Goal: Information Seeking & Learning: Learn about a topic

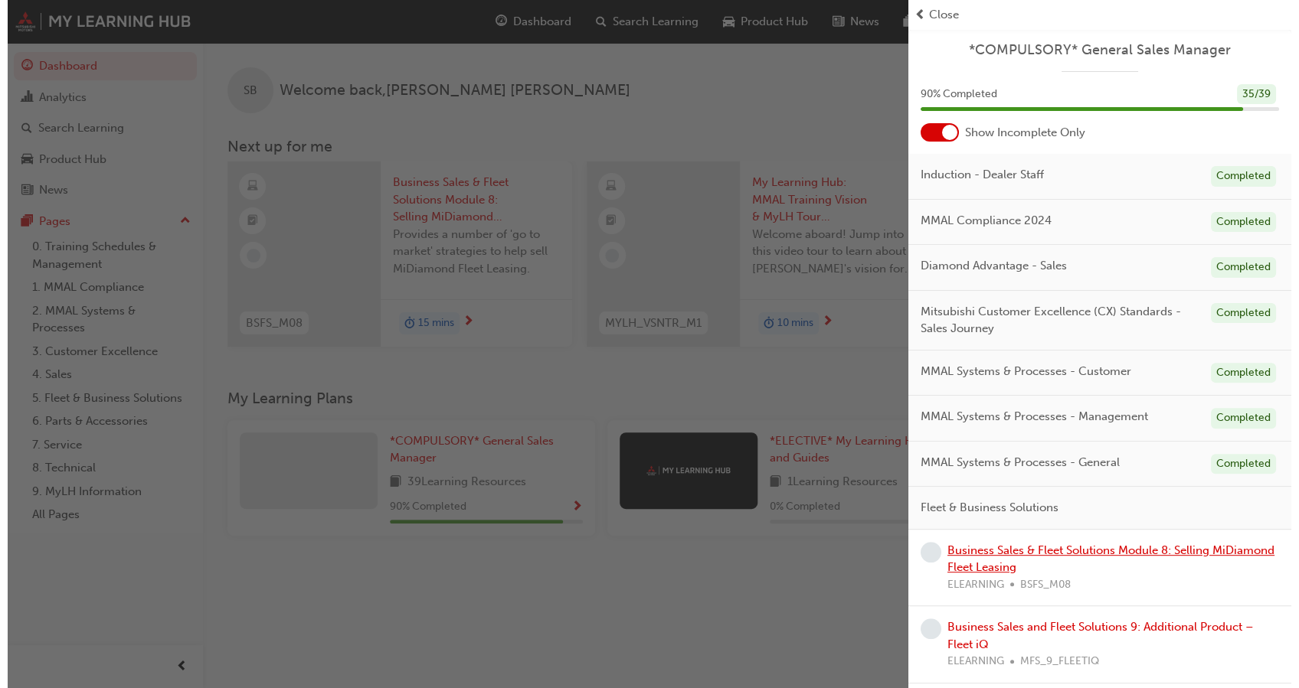
scroll to position [173, 0]
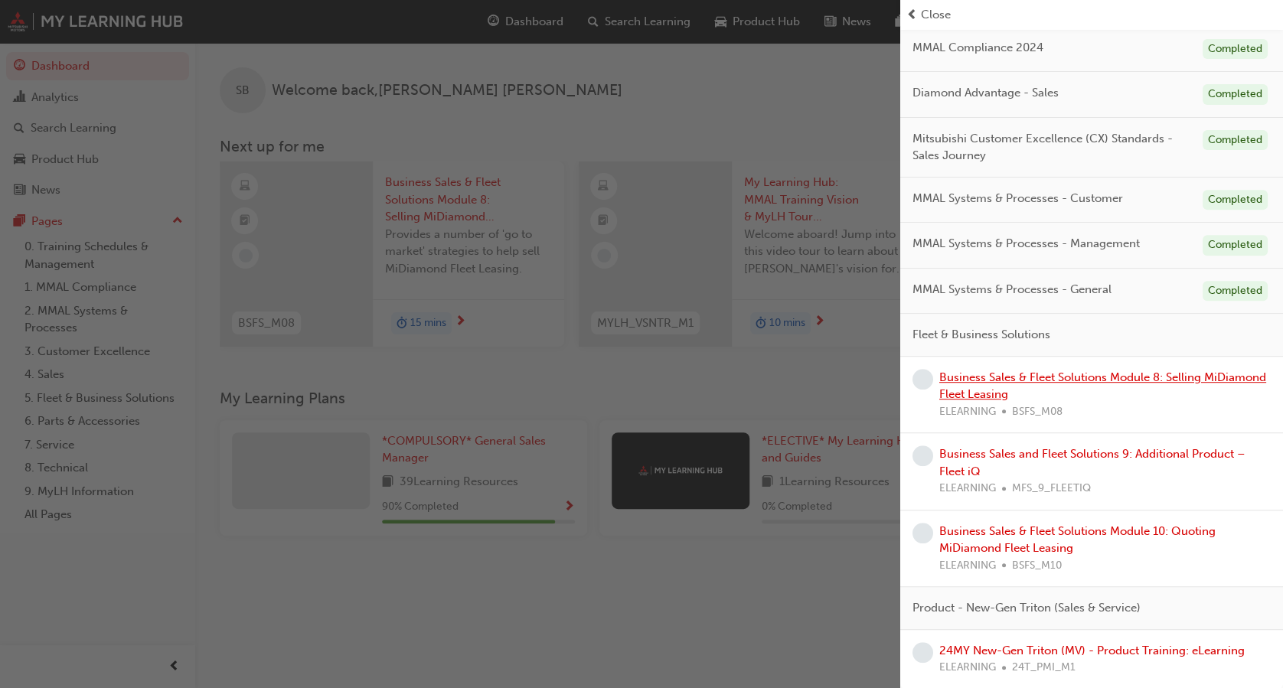
drag, startPoint x: 0, startPoint y: 0, endPoint x: 1024, endPoint y: 377, distance: 1091.8
click at [1024, 377] on link "Business Sales & Fleet Solutions Module 8: Selling MiDiamond Fleet Leasing" at bounding box center [1103, 386] width 327 height 31
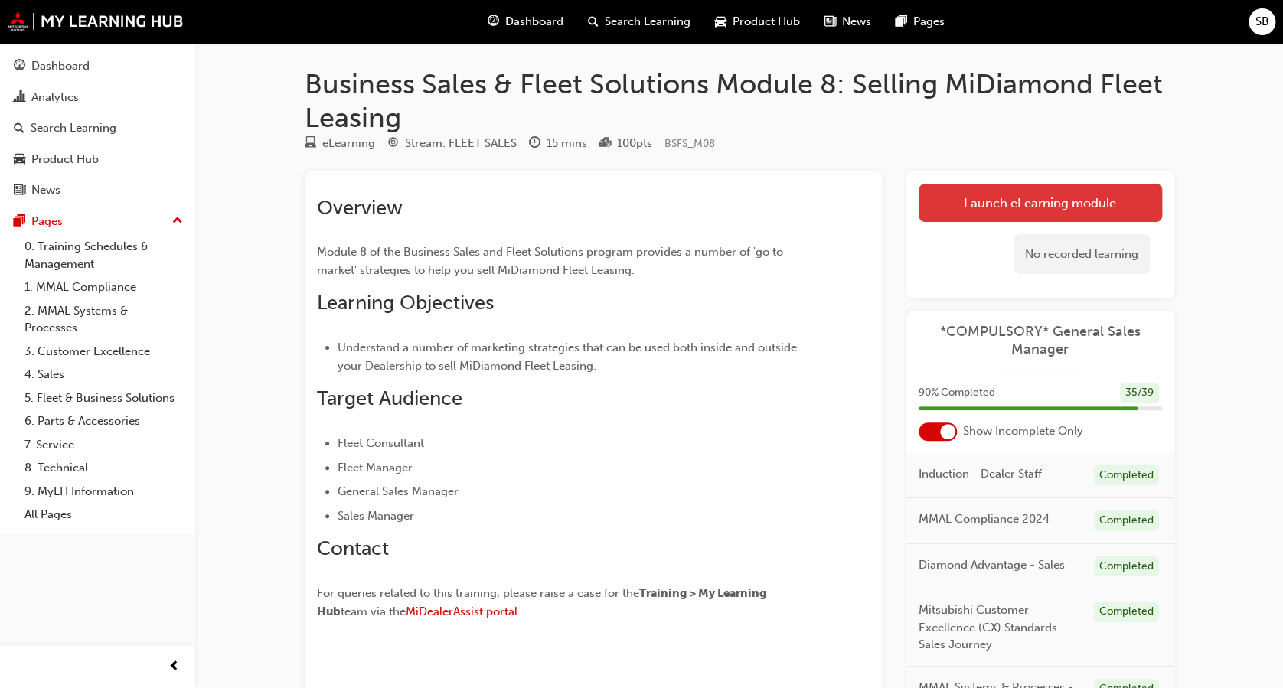
click at [1033, 192] on link "Launch eLearning module" at bounding box center [1040, 203] width 243 height 38
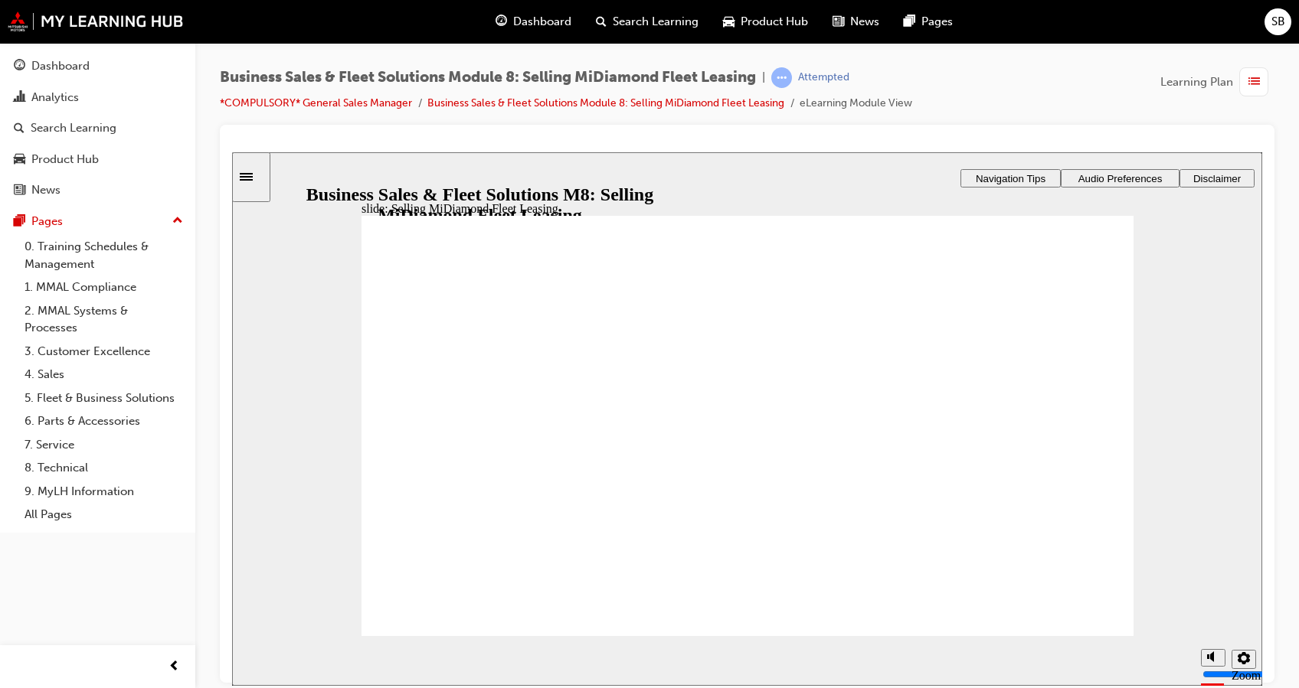
click at [1109, 175] on span "Audio Preferences" at bounding box center [1120, 177] width 84 height 11
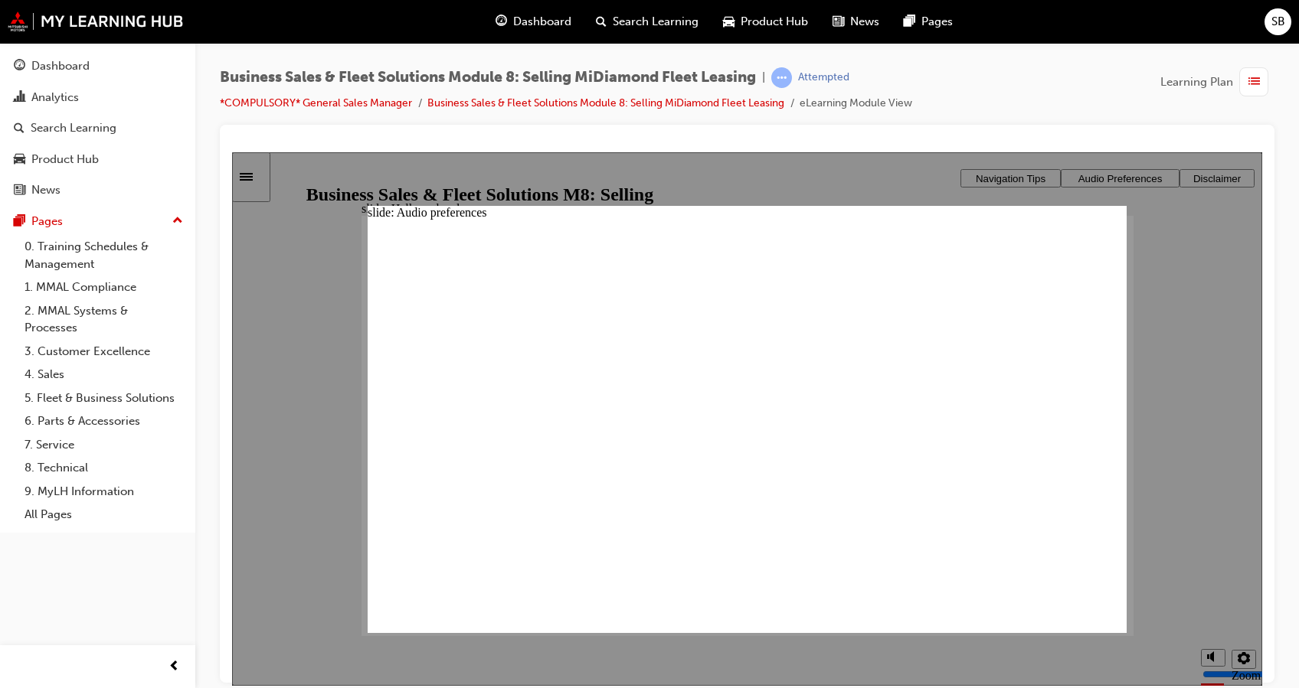
drag, startPoint x: 1102, startPoint y: 224, endPoint x: 1093, endPoint y: 229, distance: 10.6
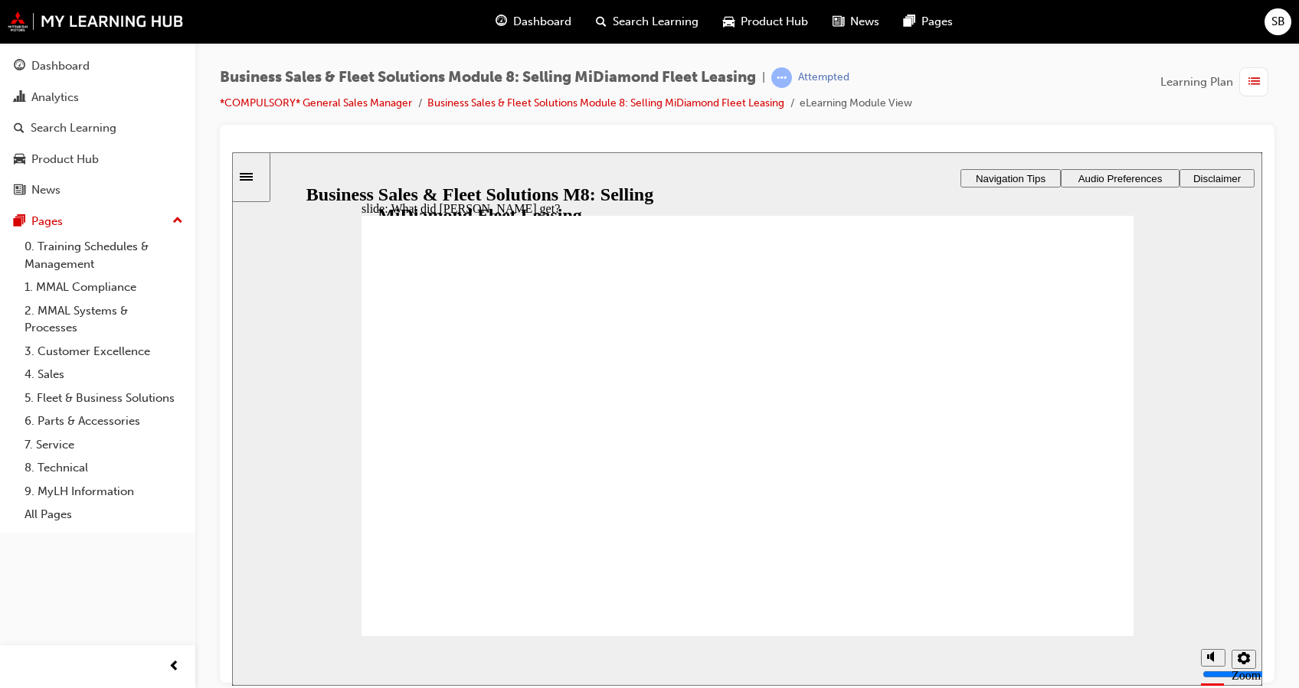
checkbox input "true"
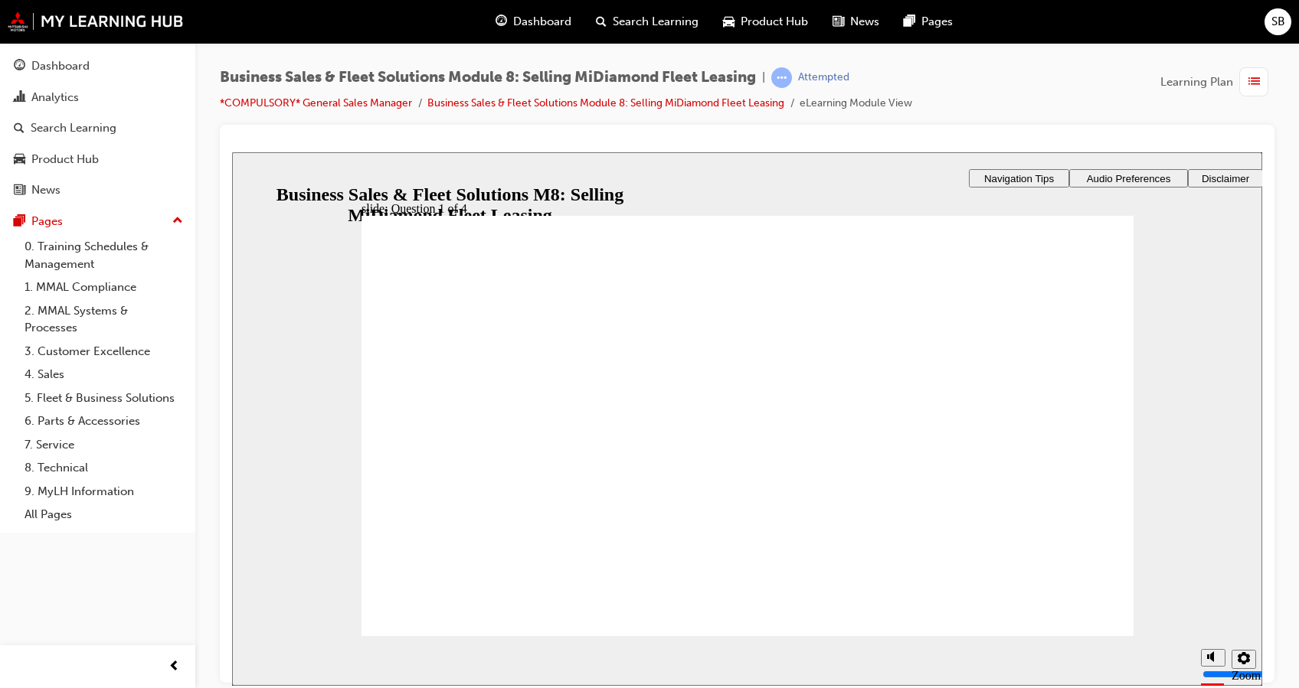
checkbox input "true"
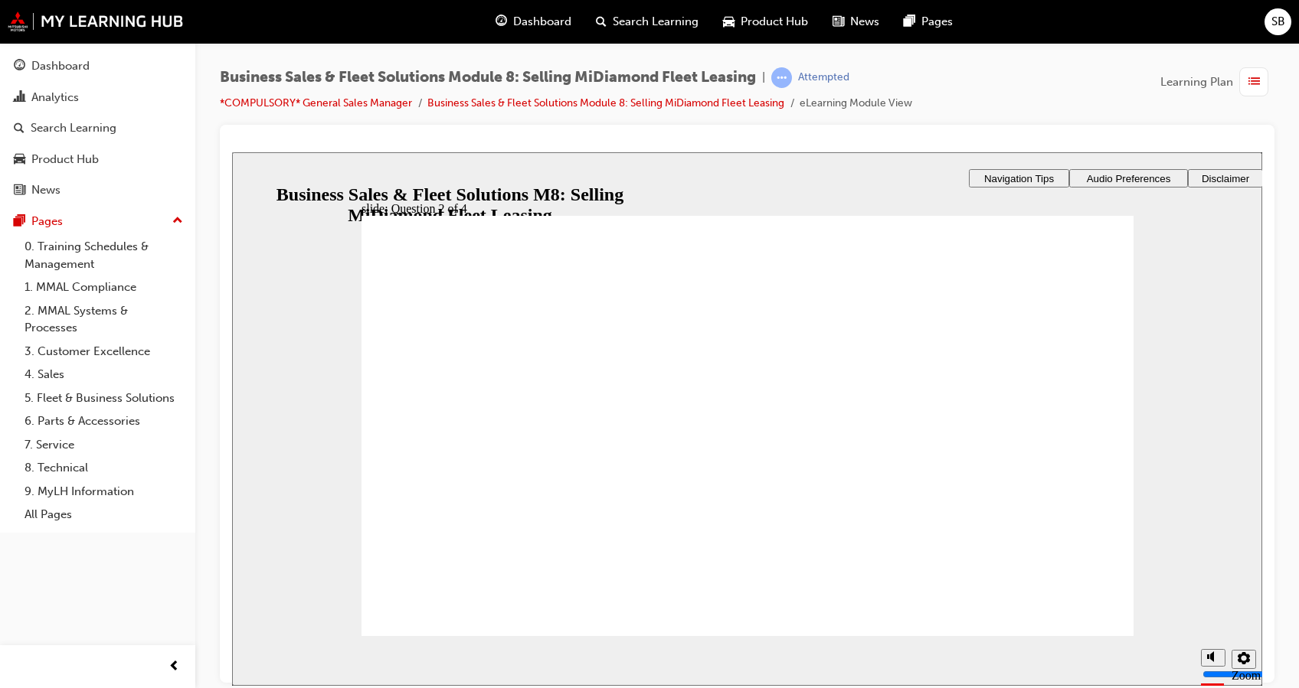
checkbox input "true"
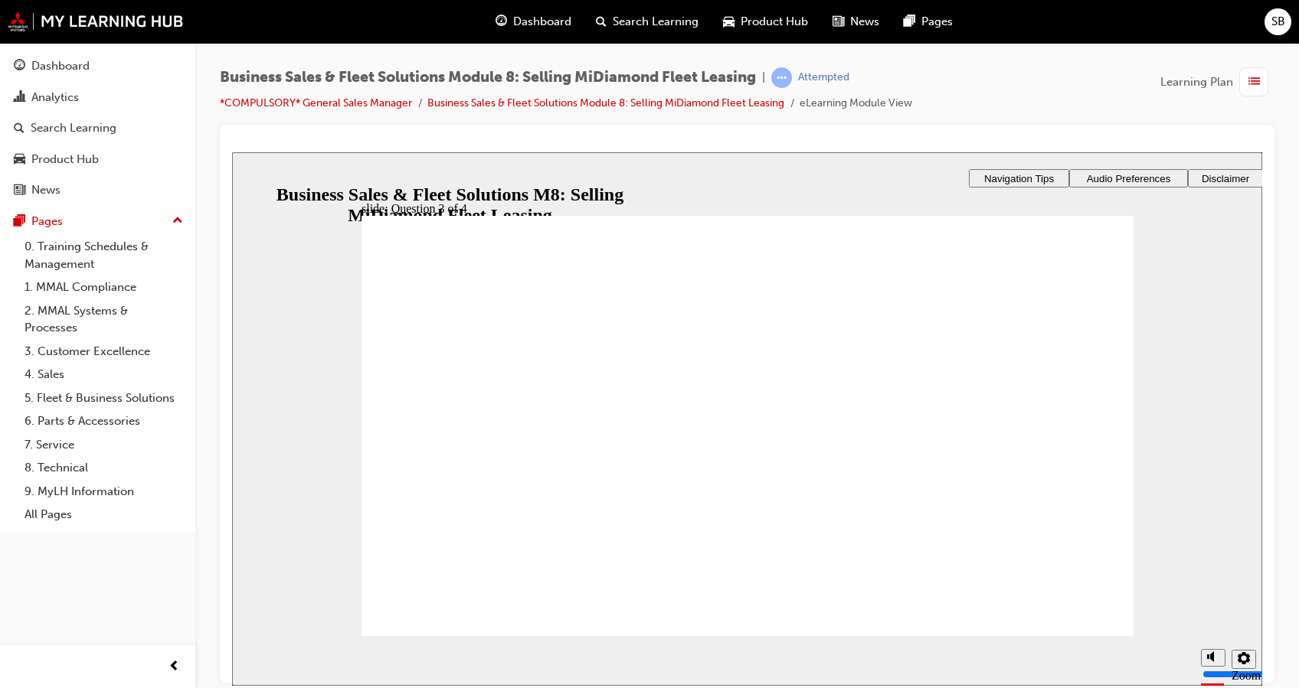
checkbox input "true"
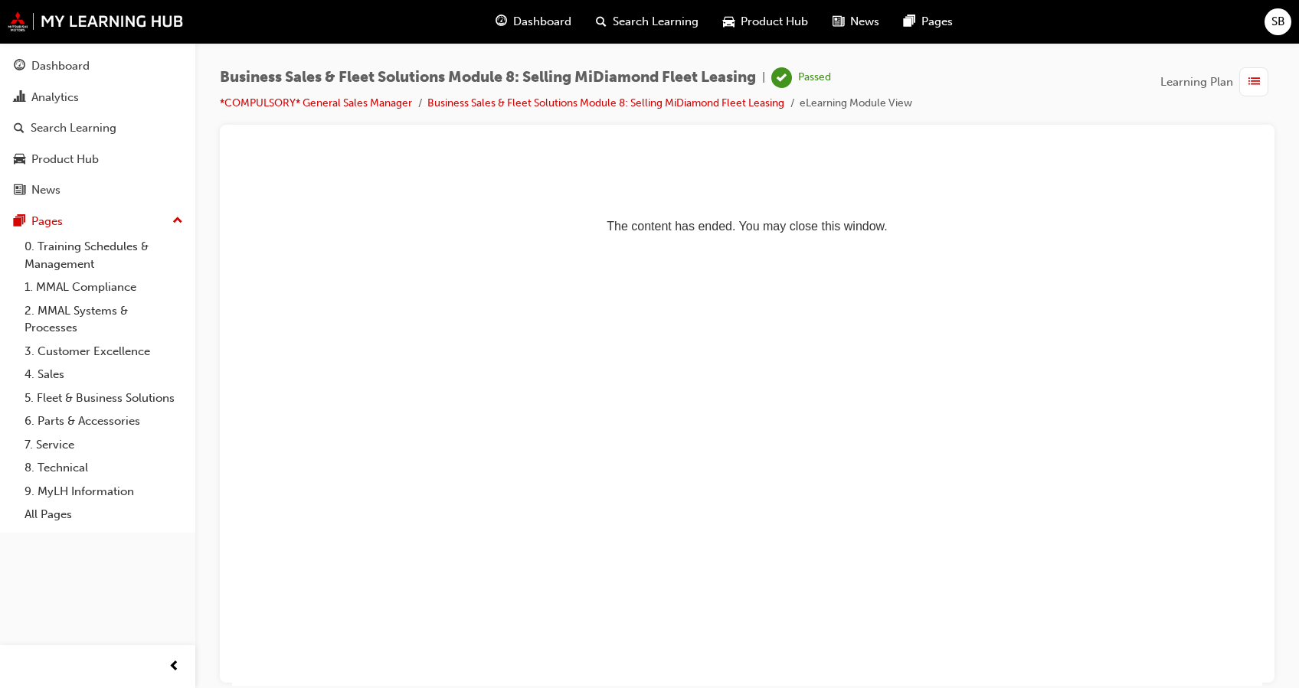
click at [1250, 82] on span "list-icon" at bounding box center [1253, 82] width 11 height 19
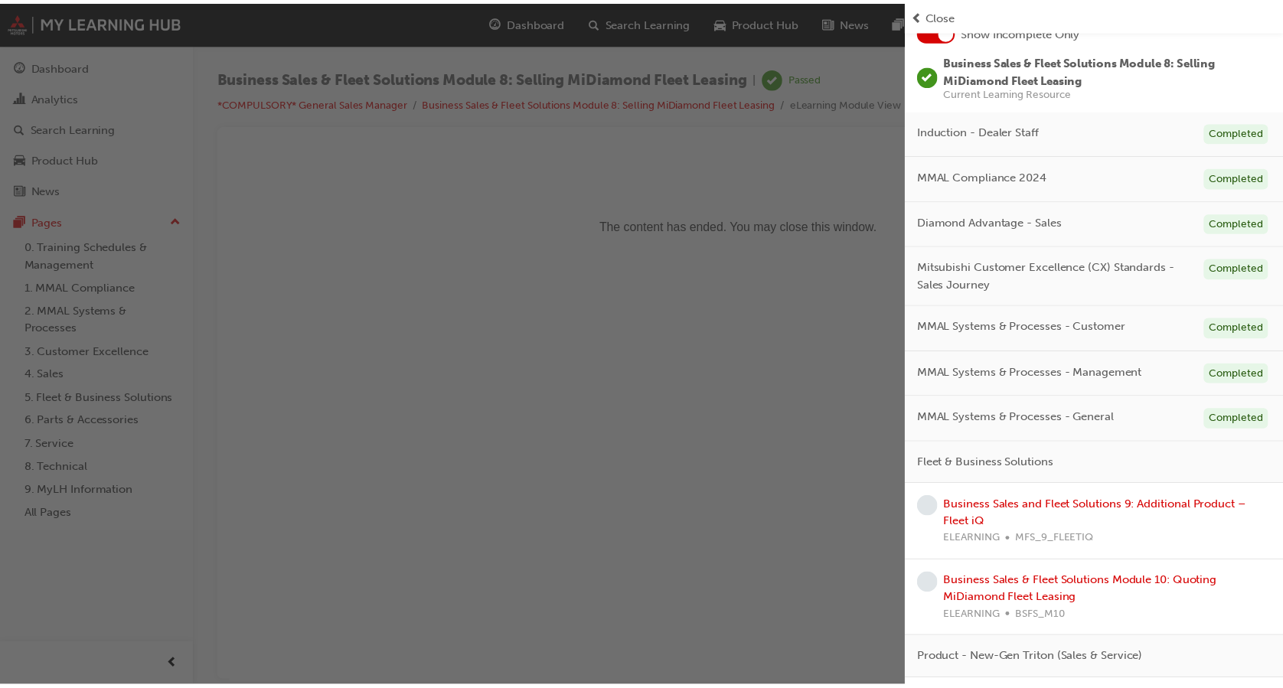
scroll to position [153, 0]
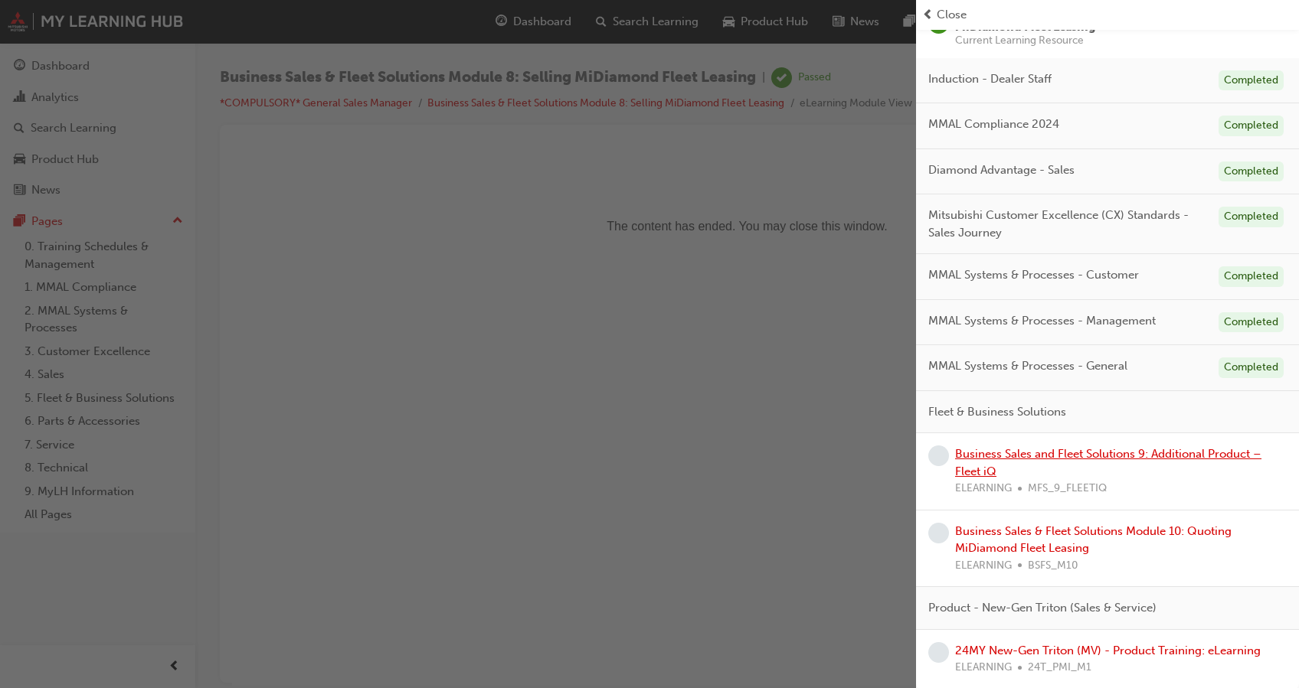
click at [975, 450] on link "Business Sales and Fleet Solutions 9: Additional Product – Fleet iQ" at bounding box center [1108, 462] width 306 height 31
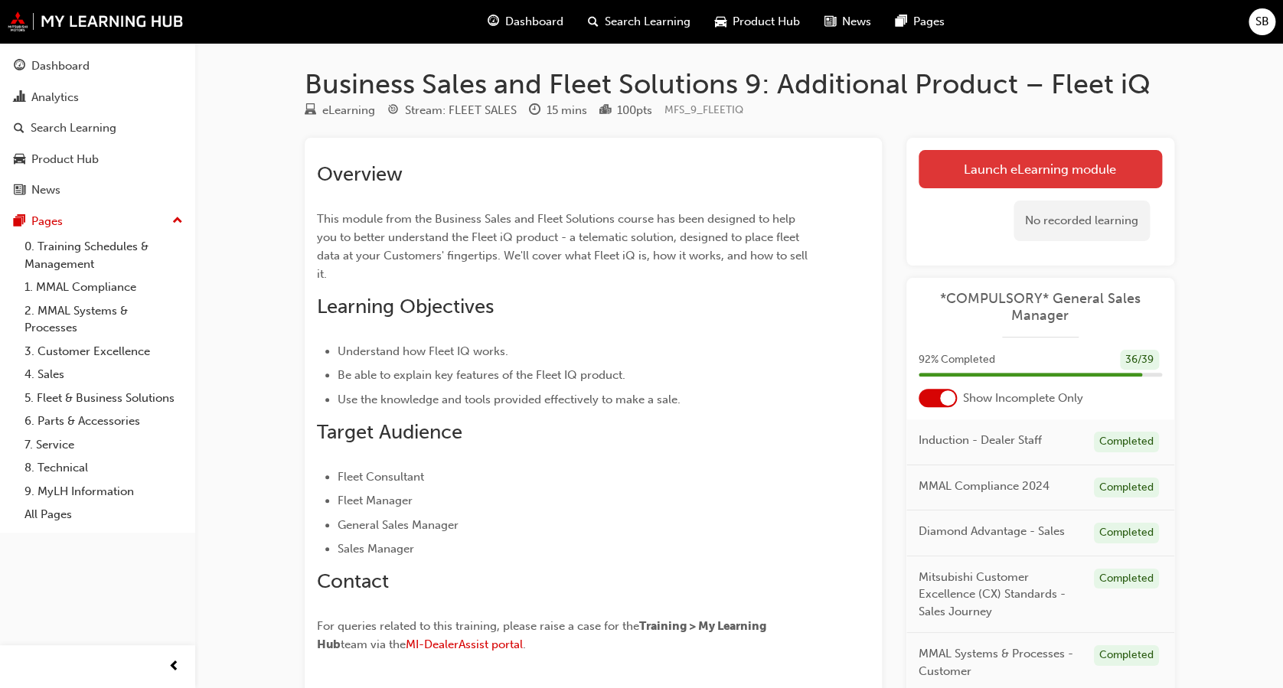
click at [974, 165] on link "Launch eLearning module" at bounding box center [1040, 169] width 243 height 38
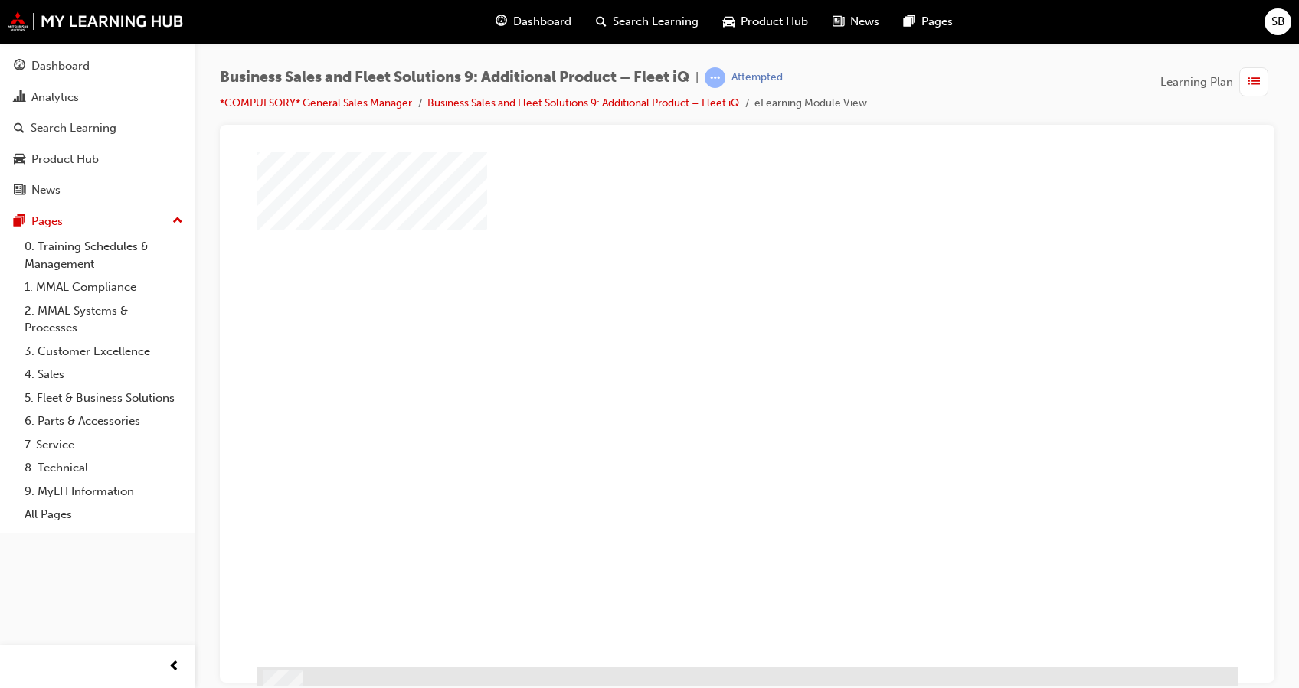
scroll to position [52, 0]
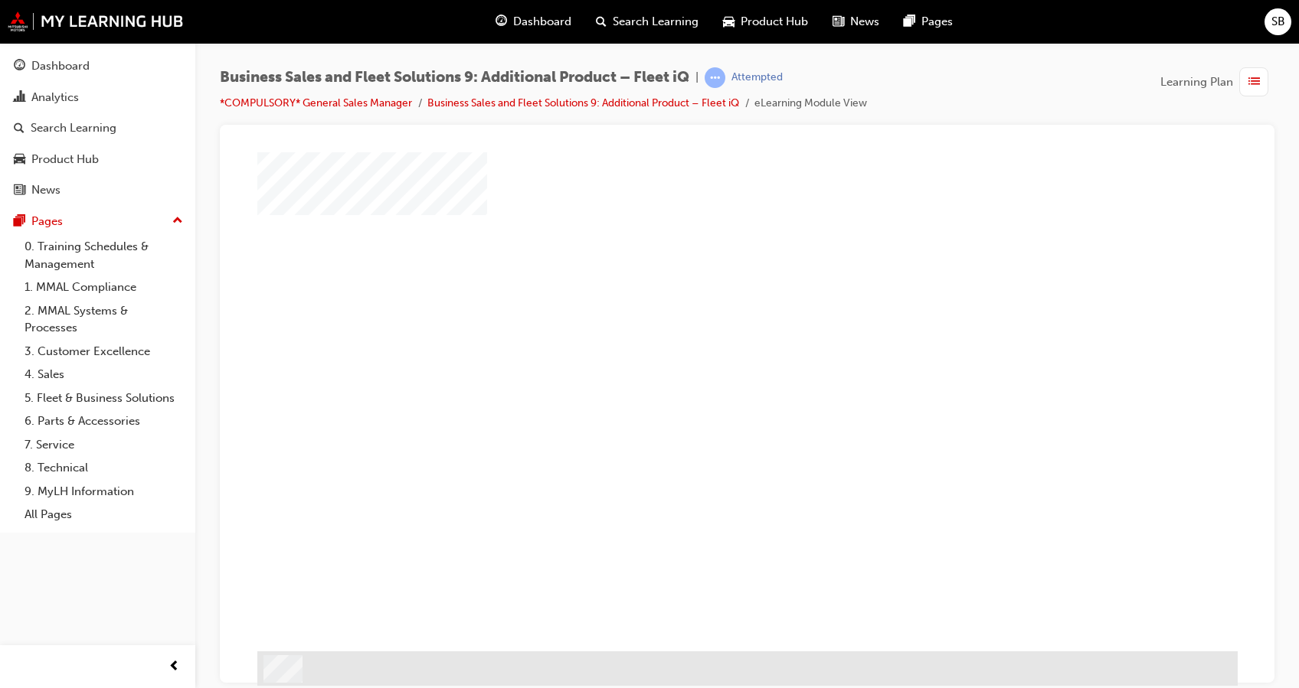
click at [703, 322] on div "play" at bounding box center [703, 322] width 0 height 0
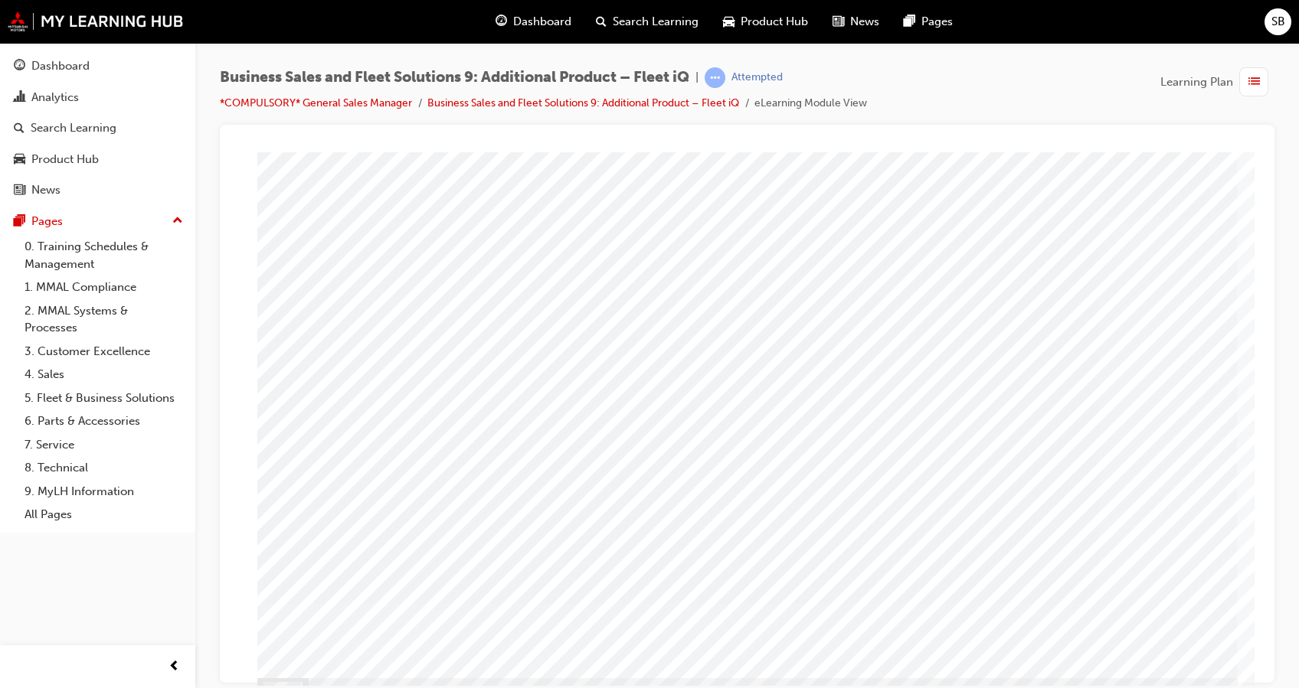
scroll to position [0, 0]
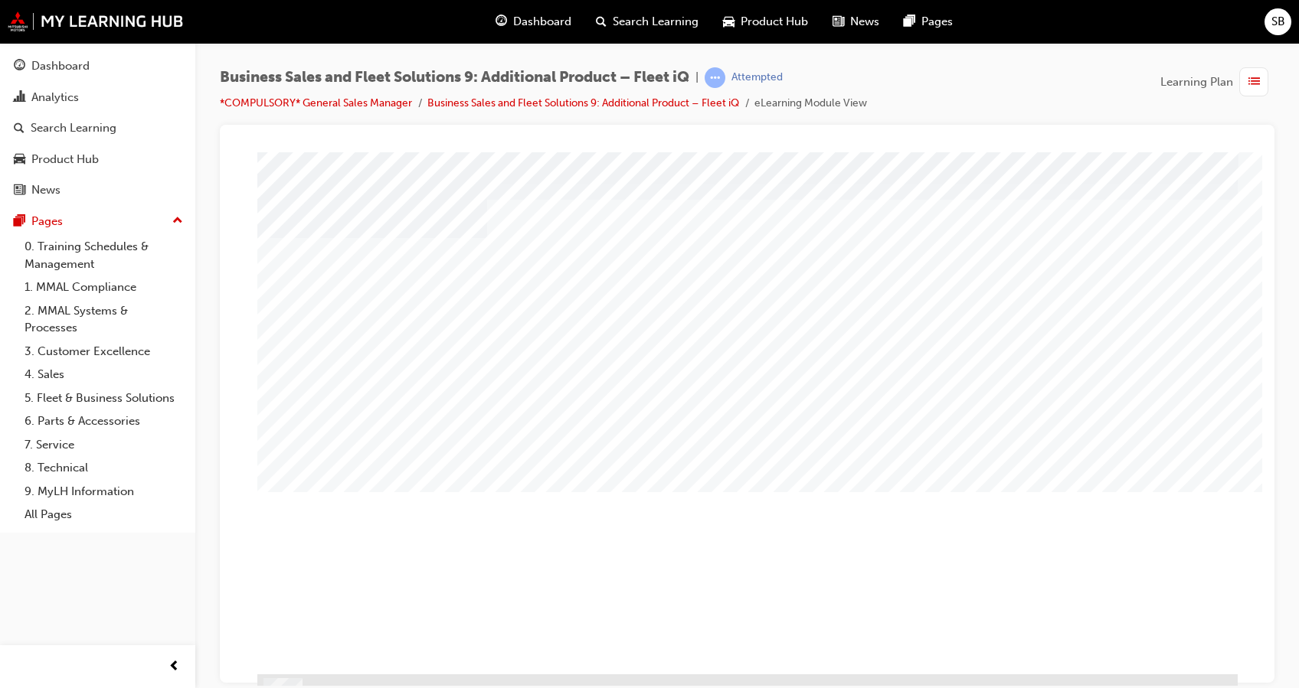
scroll to position [52, 0]
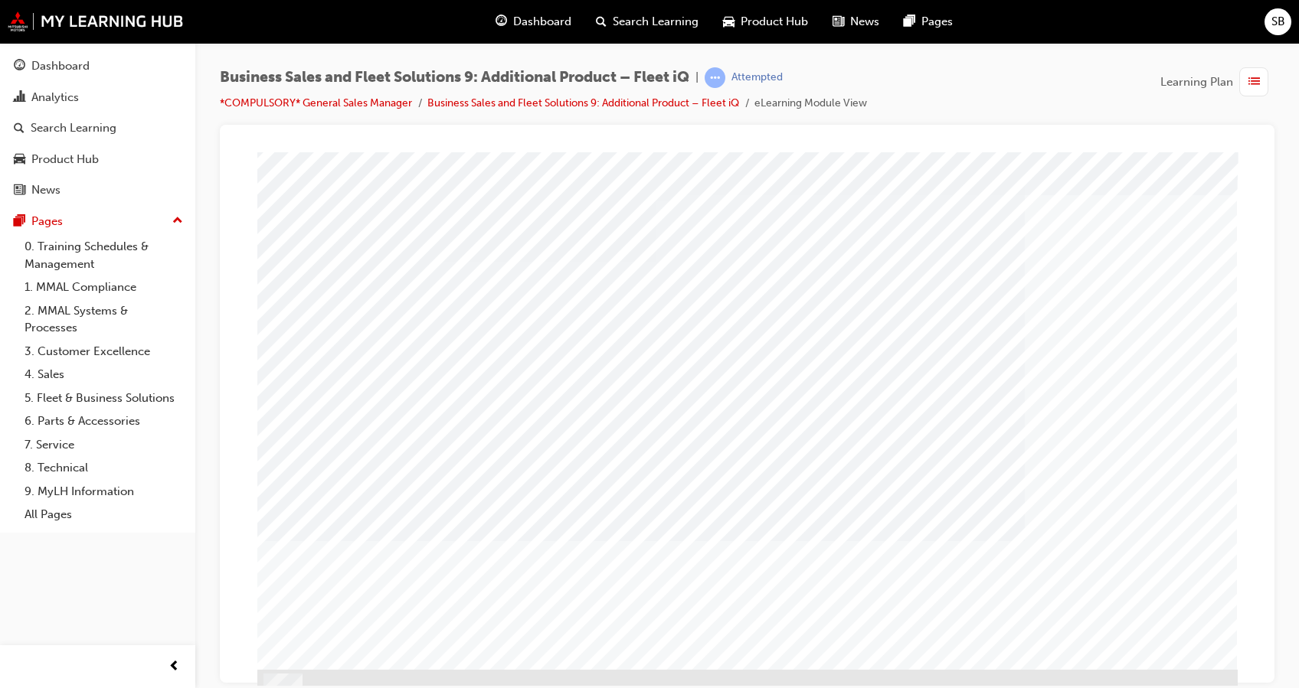
scroll to position [52, 0]
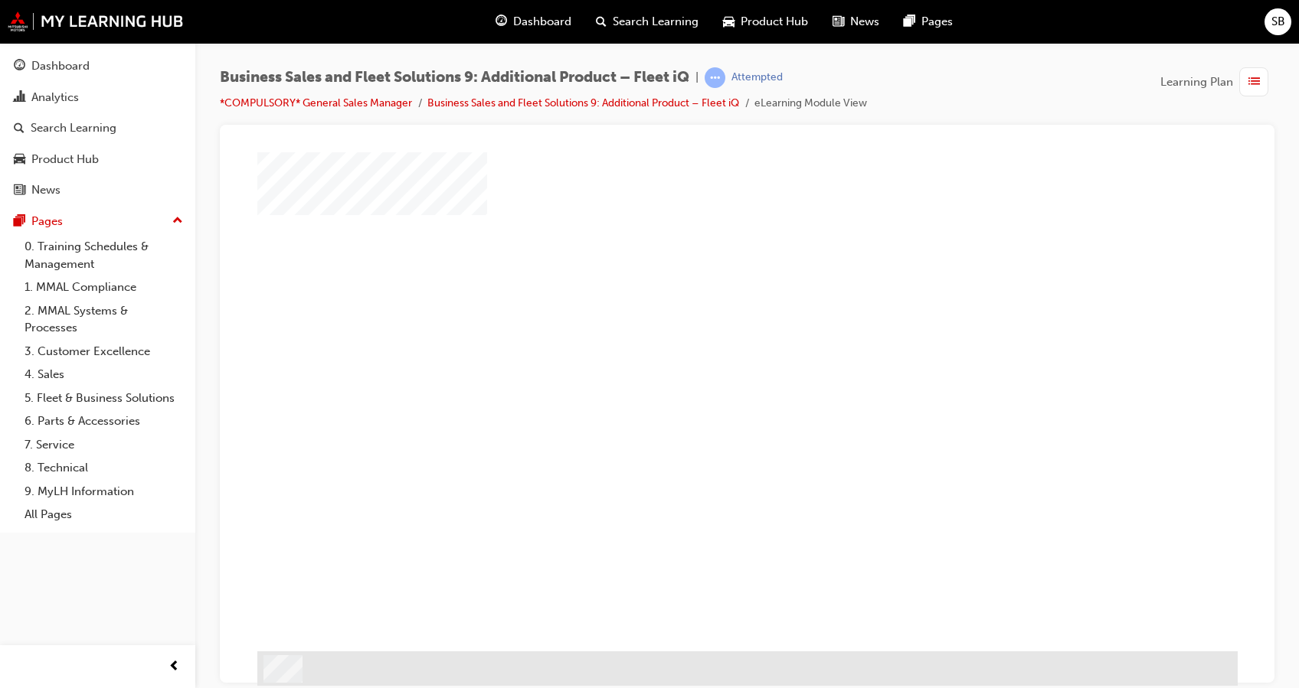
scroll to position [0, 0]
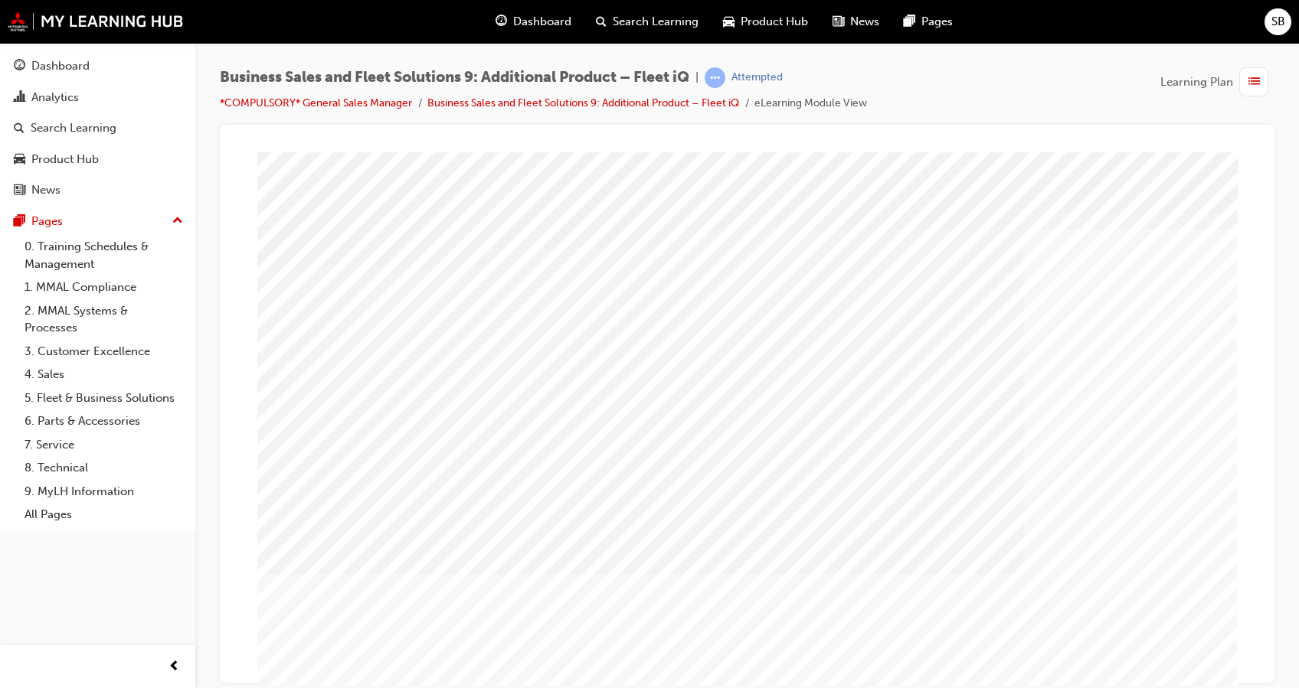
scroll to position [47, 0]
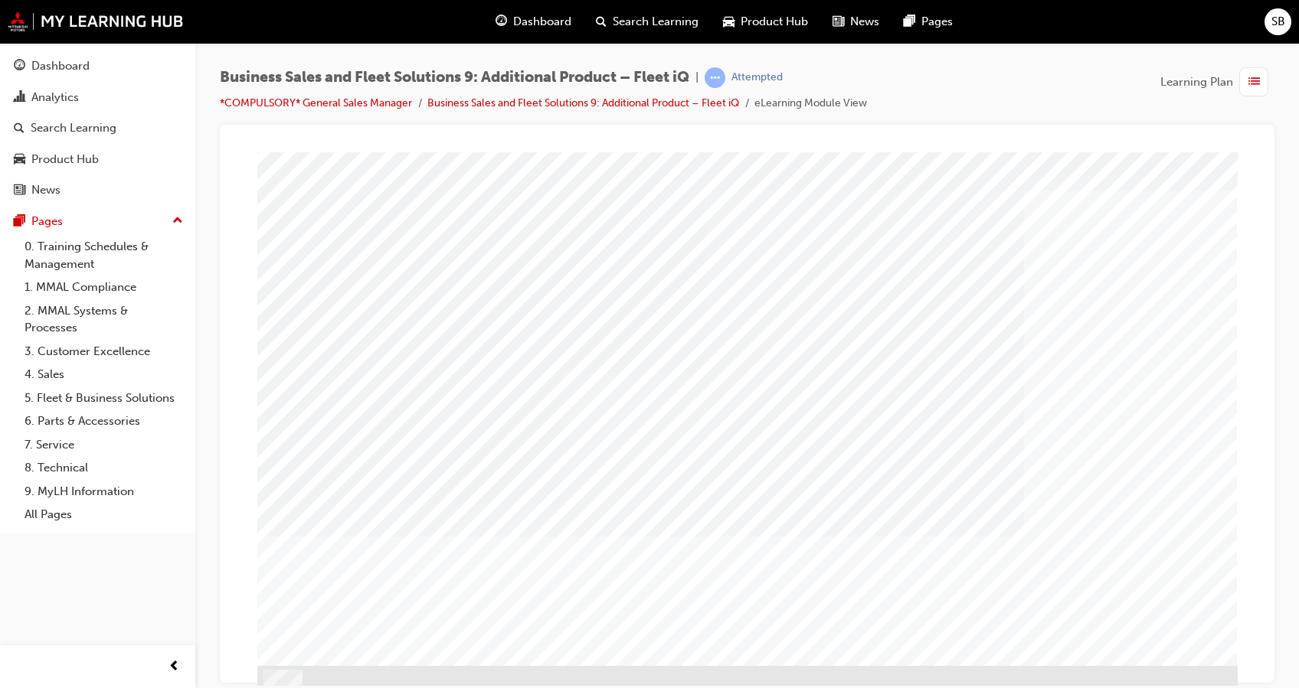
scroll to position [52, 0]
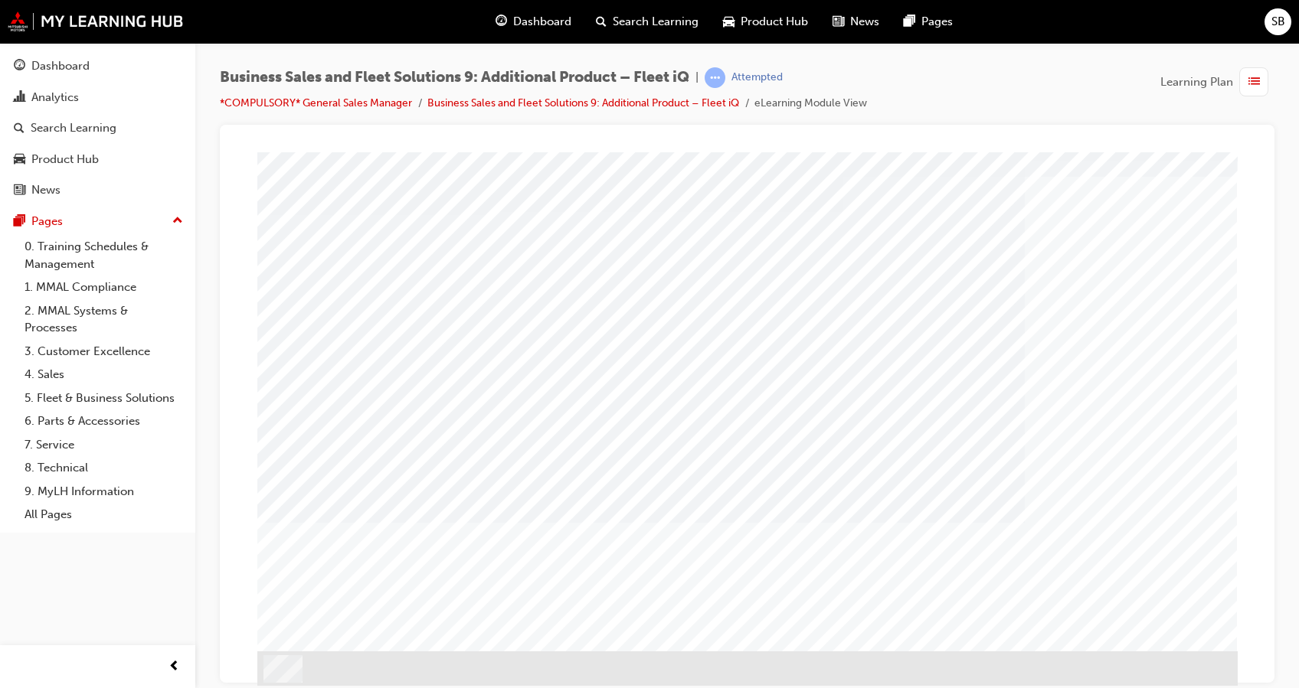
drag, startPoint x: 868, startPoint y: 389, endPoint x: 435, endPoint y: 395, distance: 433.4
click at [435, 395] on div "PAGE 36 Drag n' Drop Groups" at bounding box center [747, 375] width 980 height 551
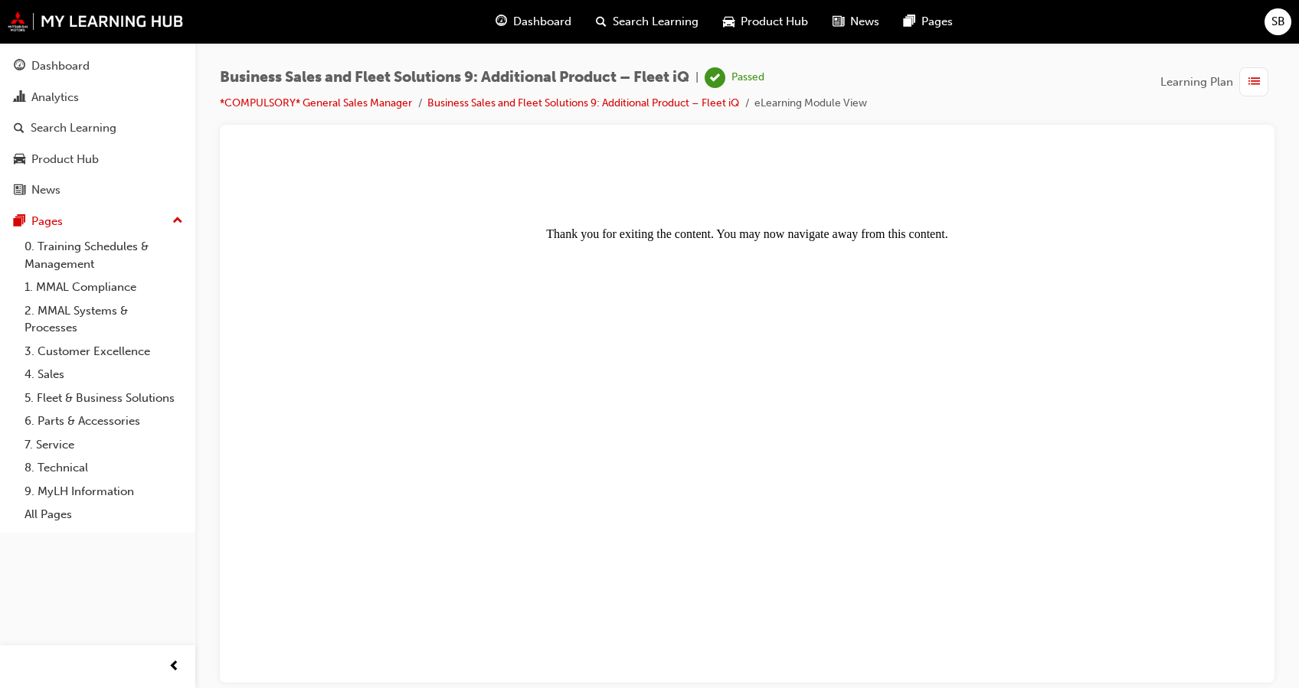
scroll to position [0, 0]
click at [1249, 84] on span "list-icon" at bounding box center [1253, 82] width 11 height 19
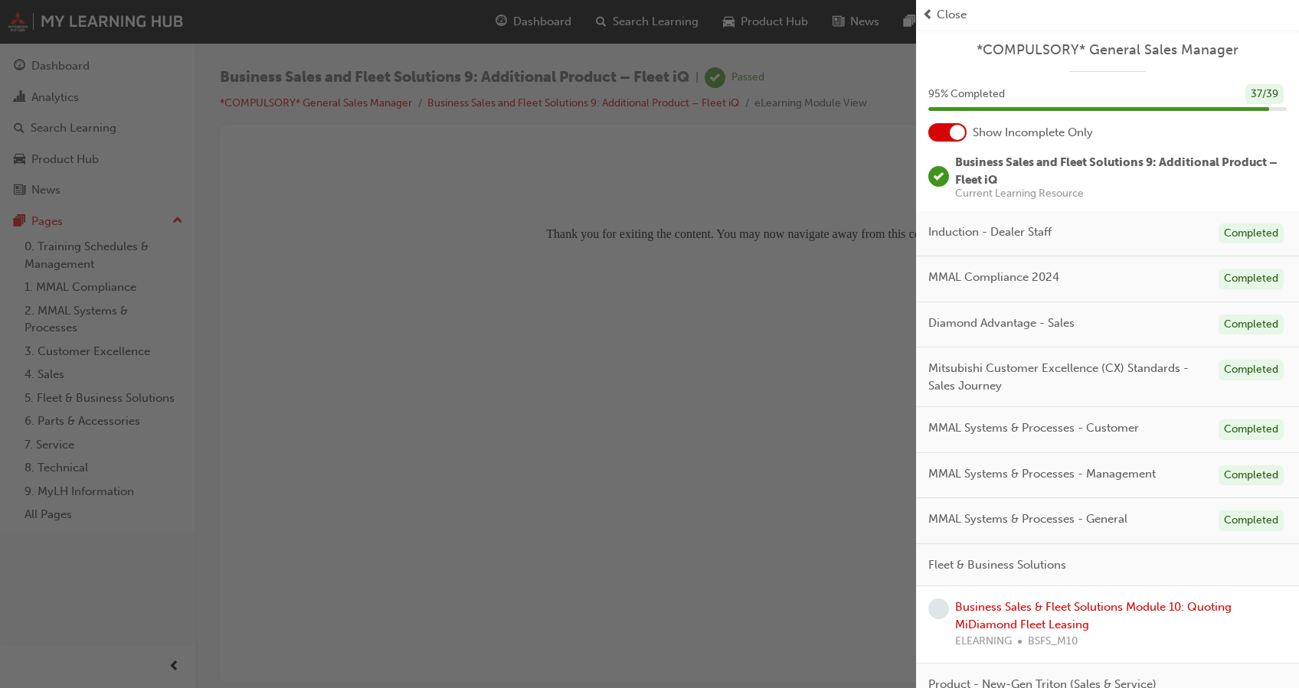
scroll to position [77, 0]
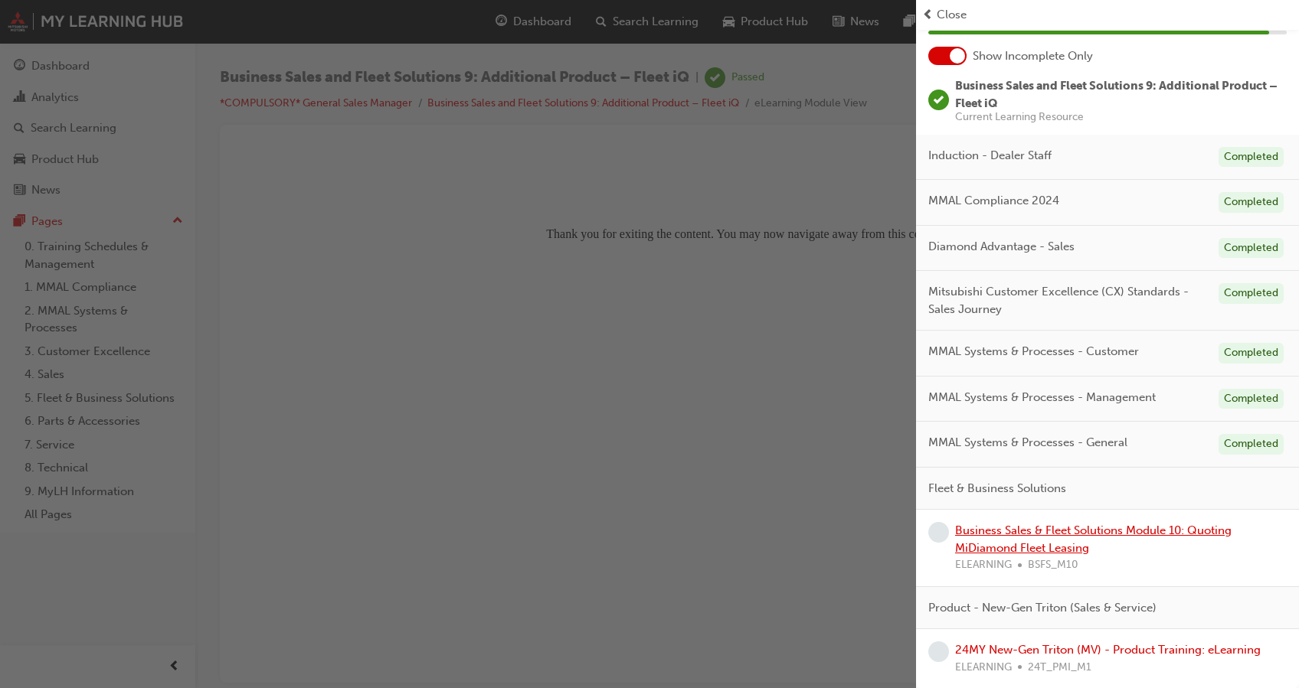
click at [1066, 530] on link "Business Sales & Fleet Solutions Module 10: Quoting MiDiamond Fleet Leasing" at bounding box center [1093, 539] width 276 height 31
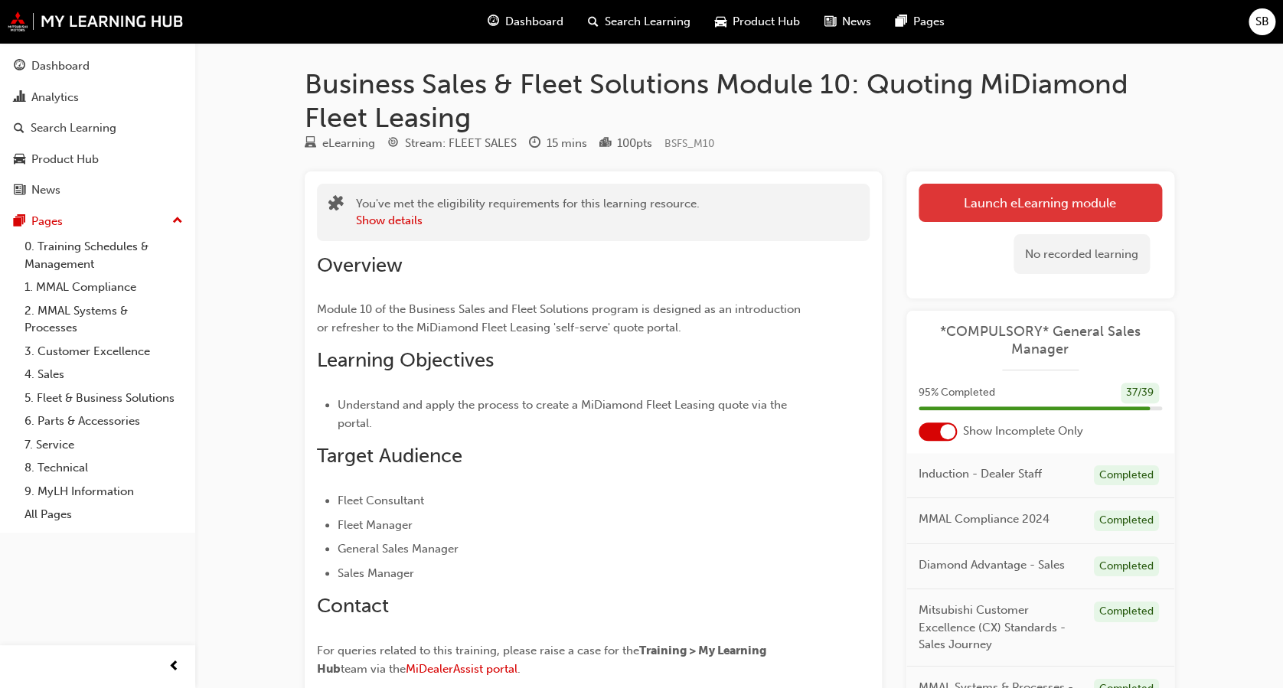
click at [988, 204] on link "Launch eLearning module" at bounding box center [1040, 203] width 243 height 38
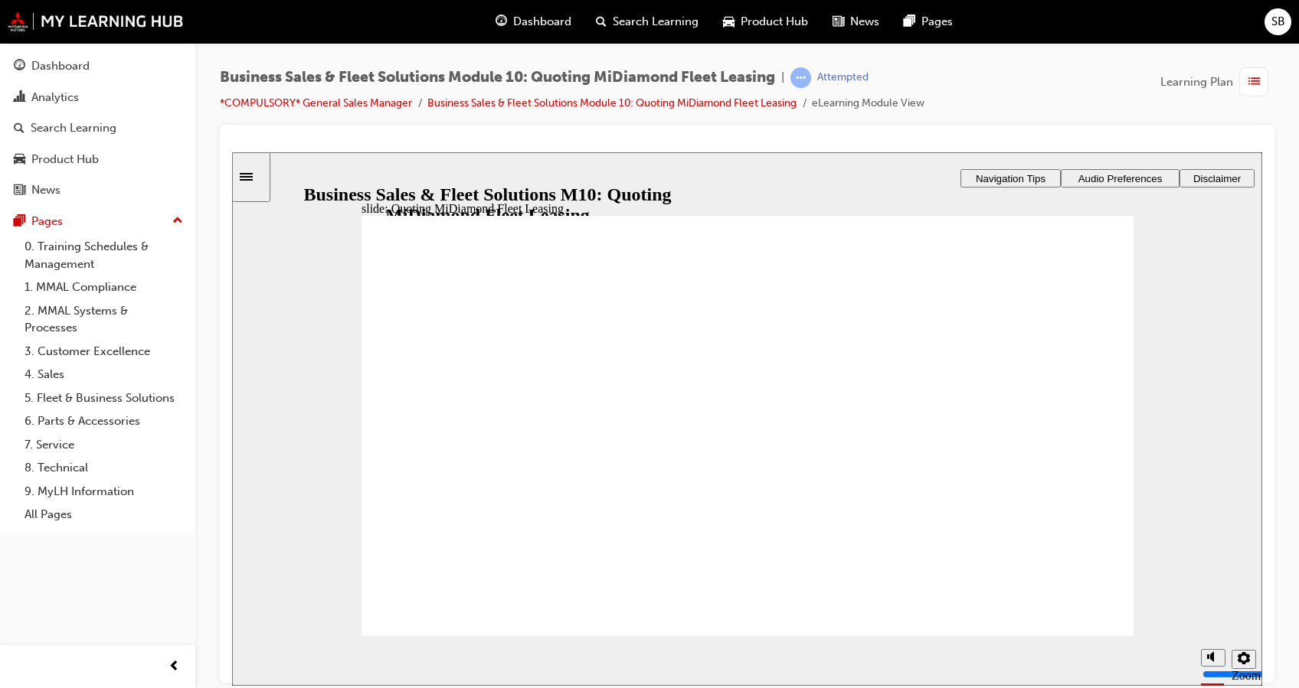
click at [1101, 172] on span "Audio Preferences" at bounding box center [1120, 177] width 84 height 11
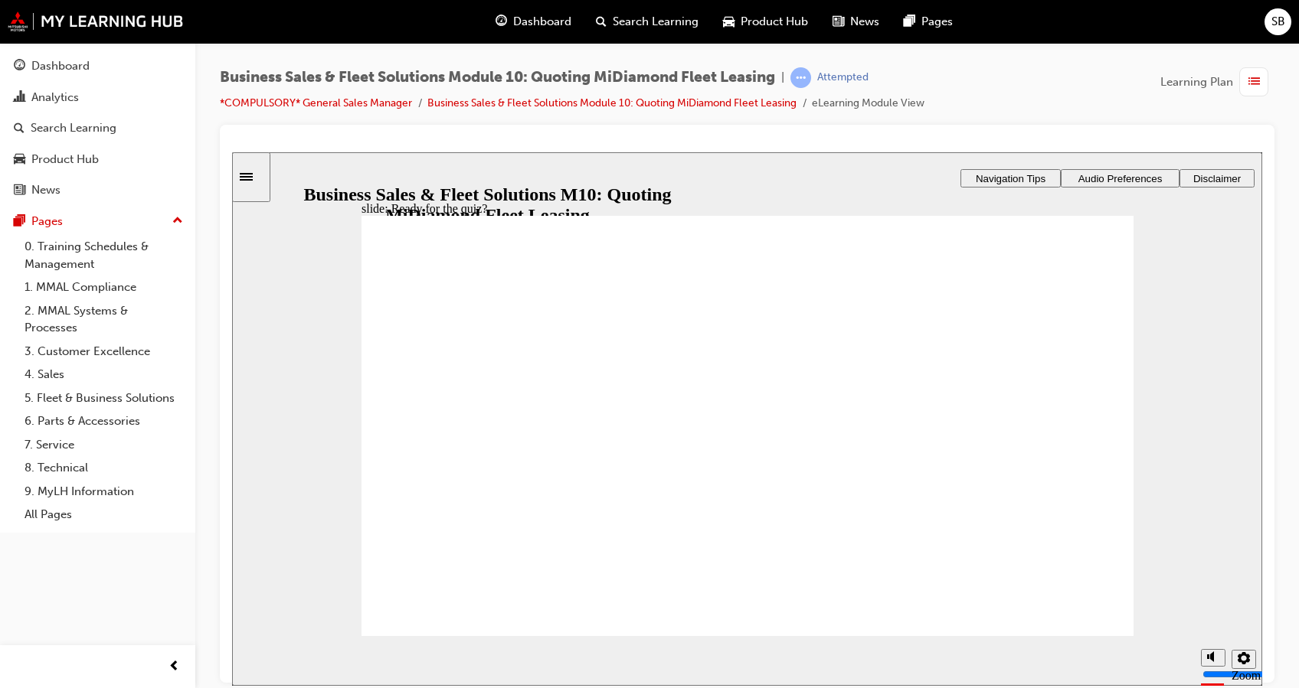
radio input "true"
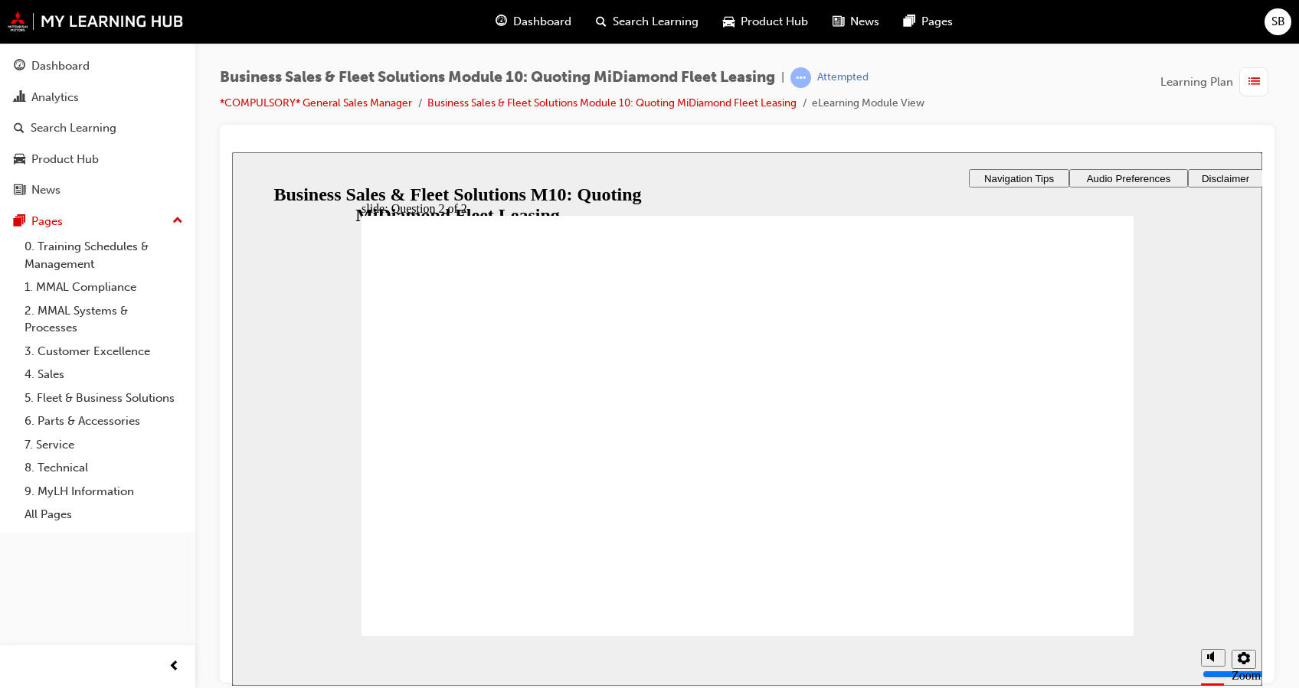
radio input "true"
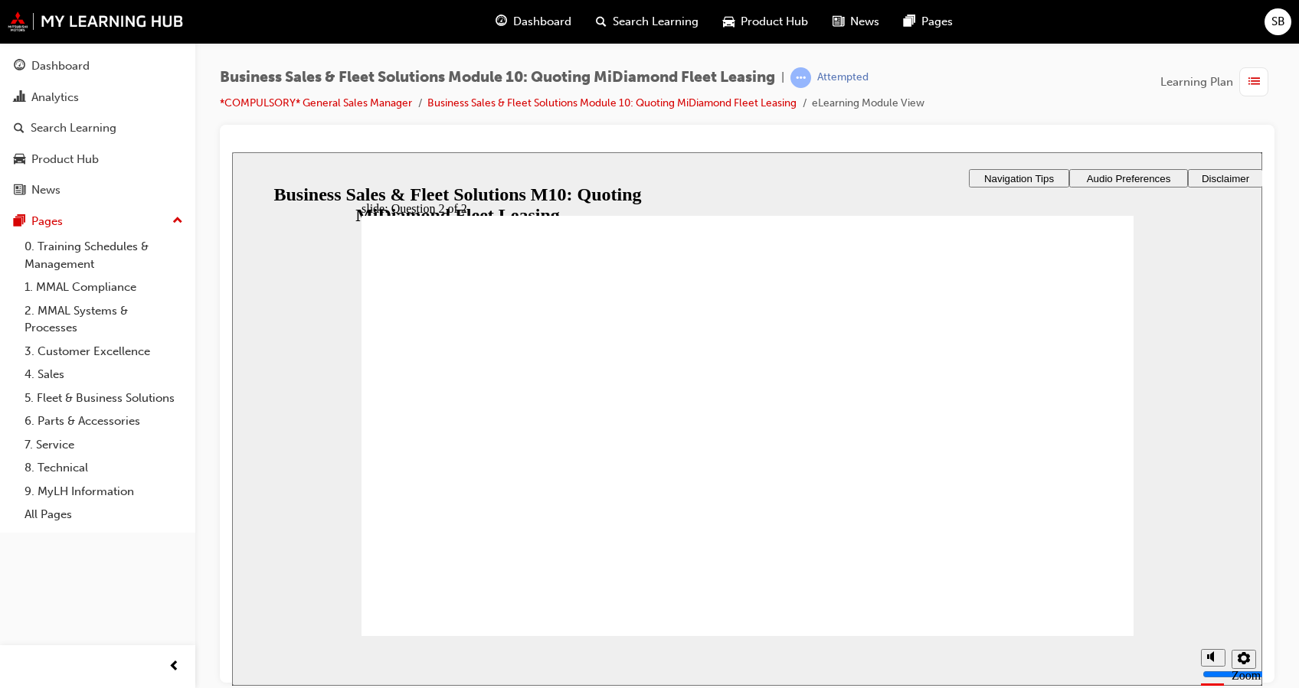
radio input "true"
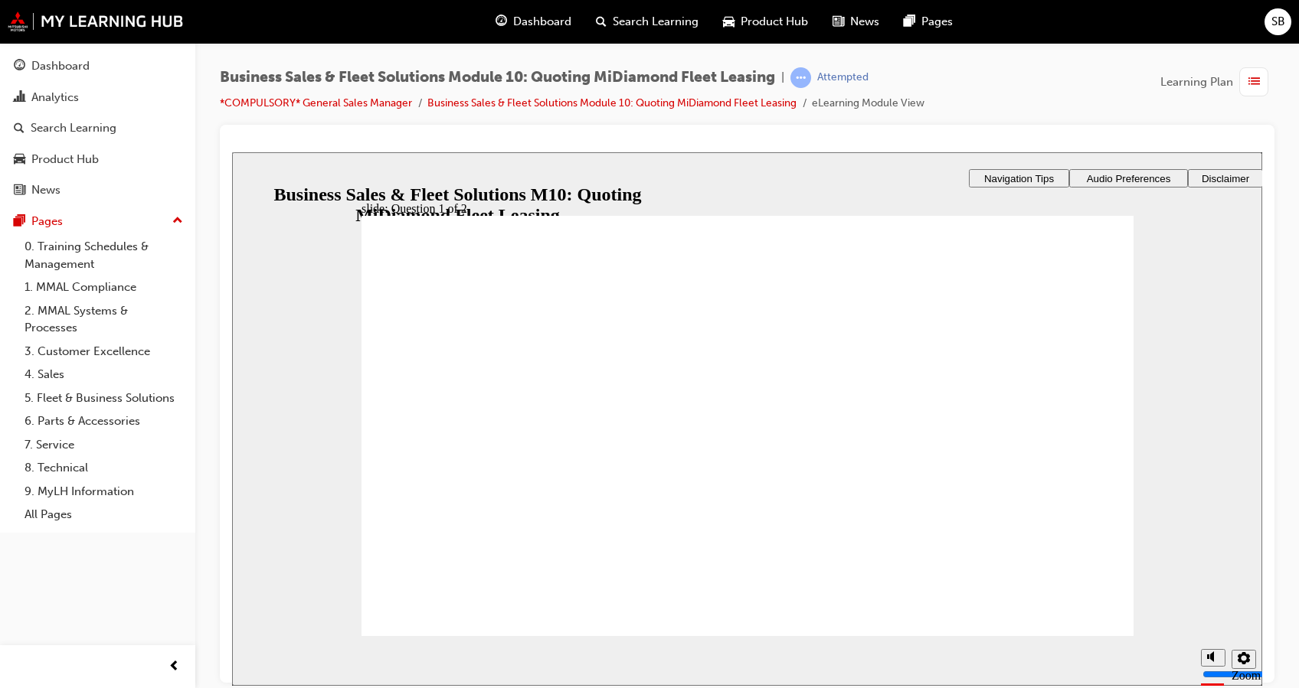
radio input "true"
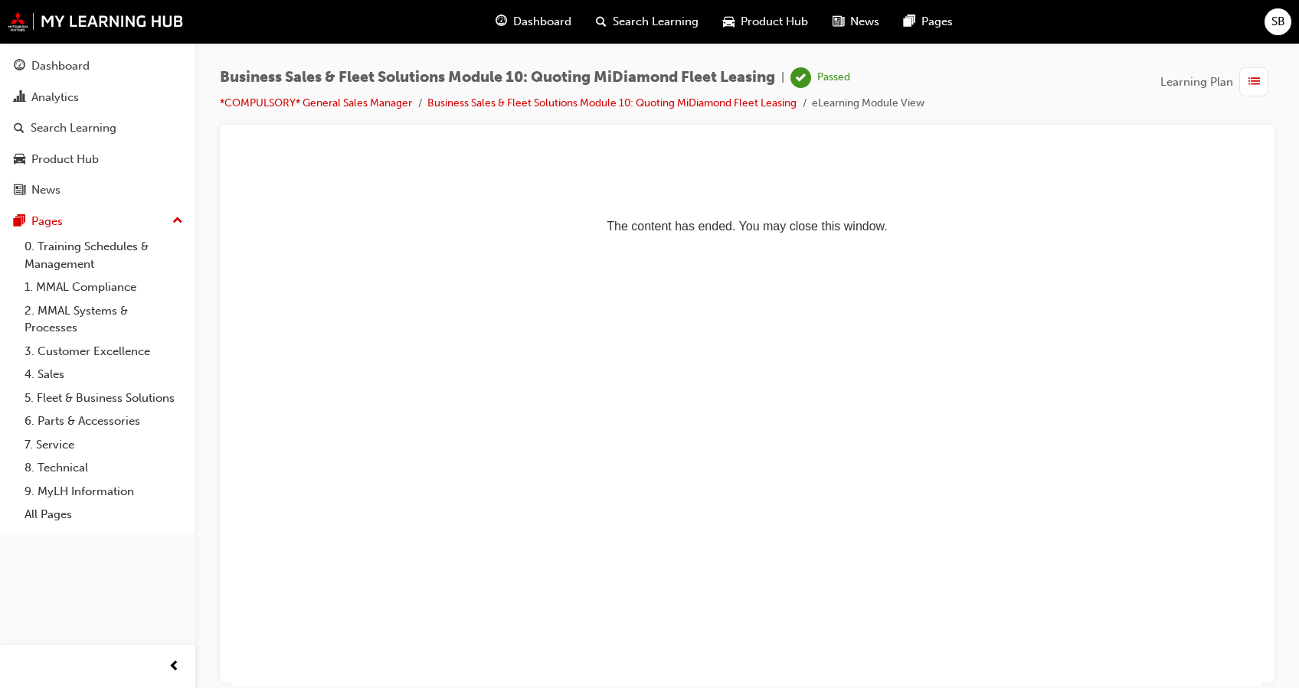
click at [1253, 77] on span "list-icon" at bounding box center [1253, 82] width 11 height 19
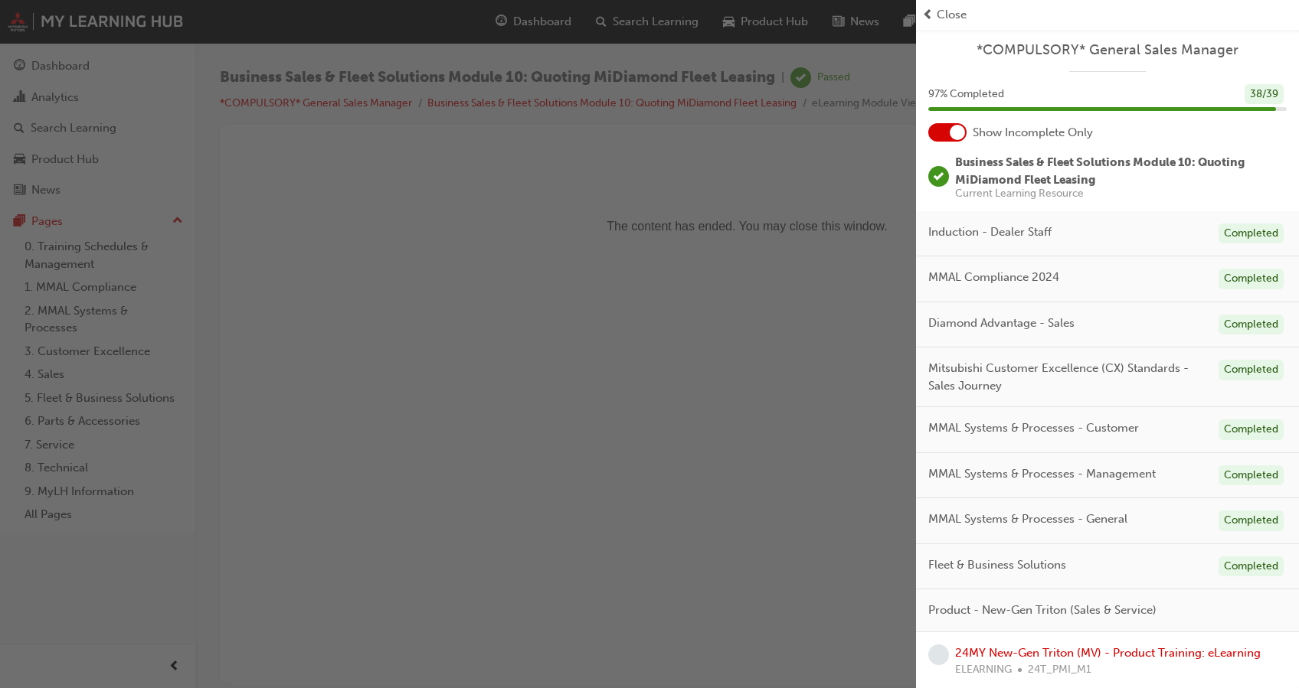
scroll to position [2, 0]
click at [1107, 648] on link "24MY New-Gen Triton (MV) - Product Training: eLearning" at bounding box center [1108, 651] width 306 height 14
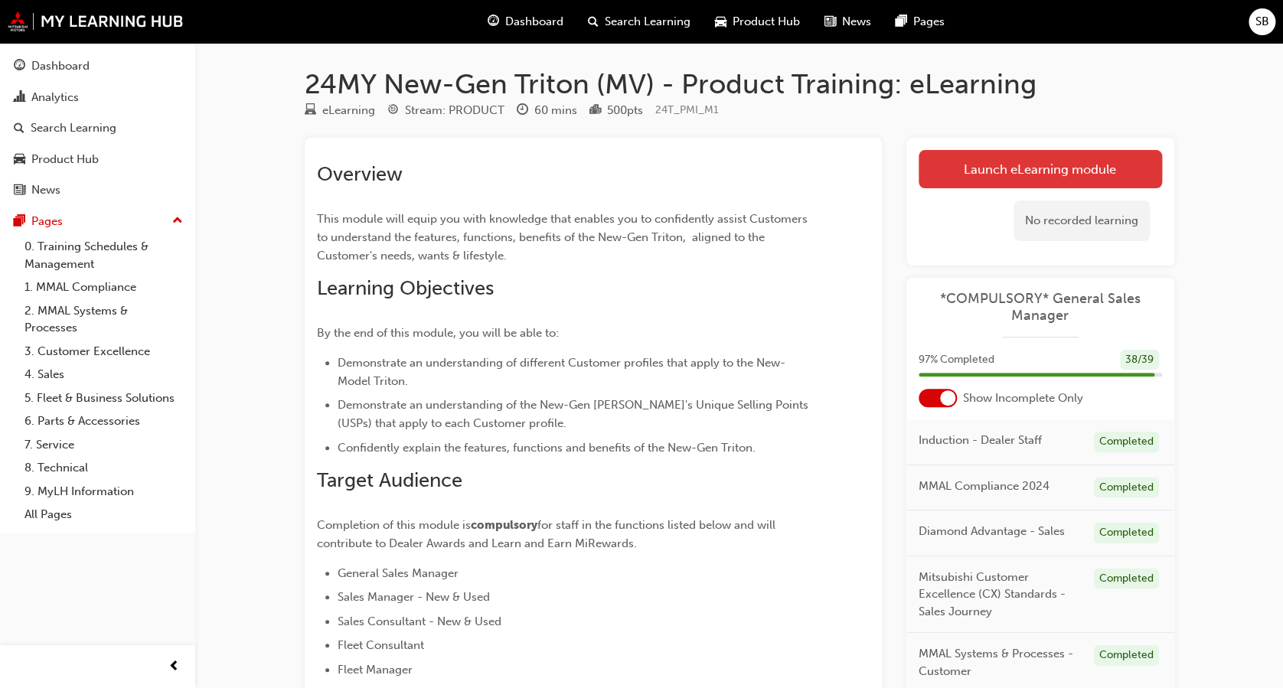
click at [993, 158] on link "Launch eLearning module" at bounding box center [1040, 169] width 243 height 38
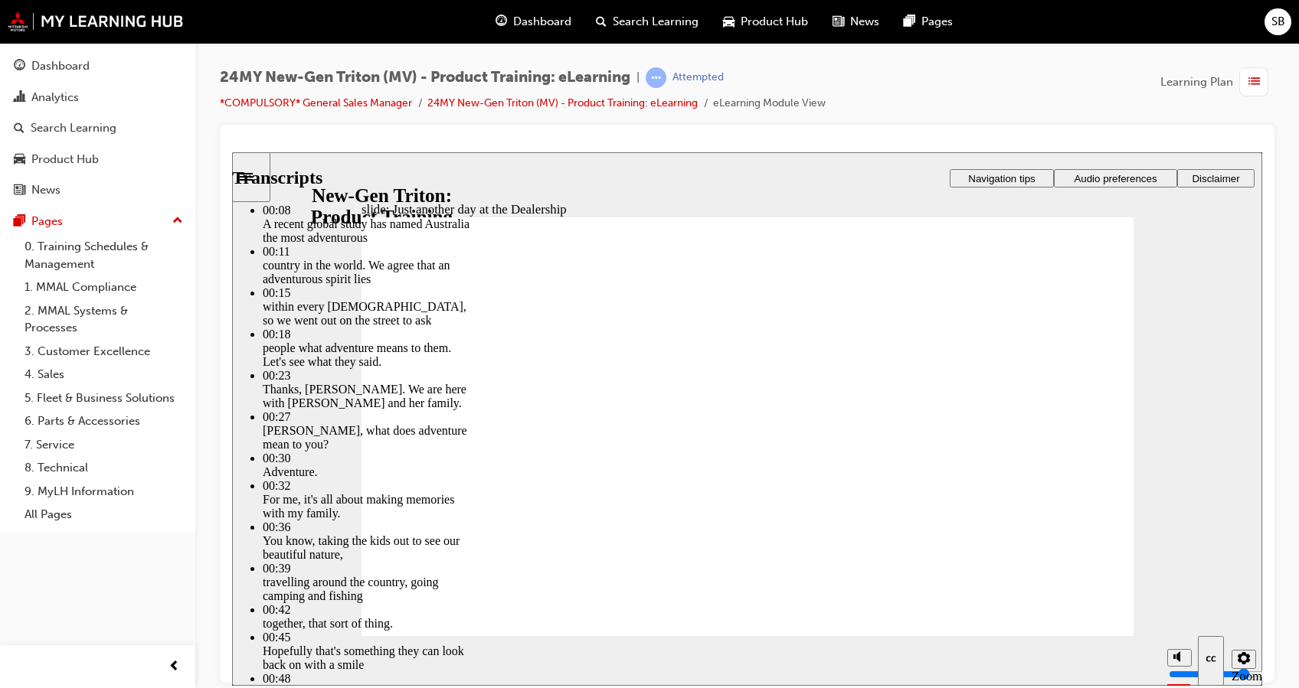
type input "68"
type input "260"
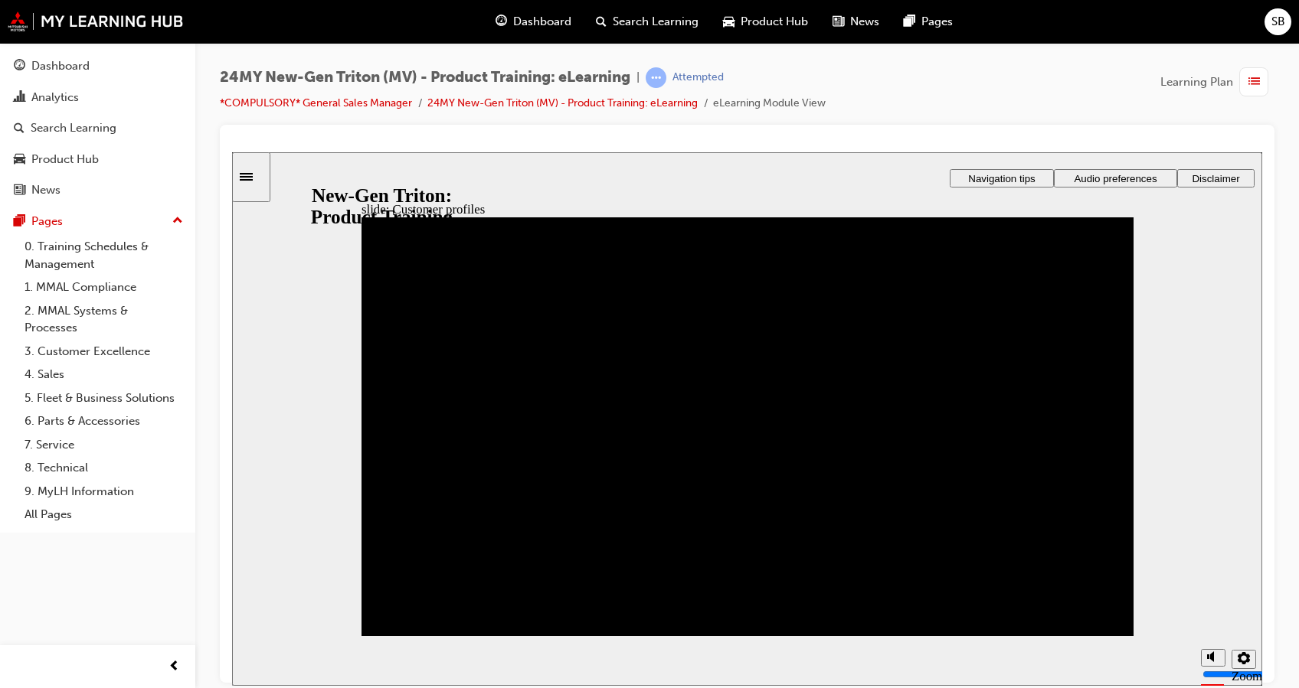
drag, startPoint x: 734, startPoint y: 525, endPoint x: 676, endPoint y: 492, distance: 66.9
drag, startPoint x: 685, startPoint y: 491, endPoint x: 662, endPoint y: 475, distance: 27.6
drag, startPoint x: 678, startPoint y: 510, endPoint x: 591, endPoint y: 358, distance: 174.6
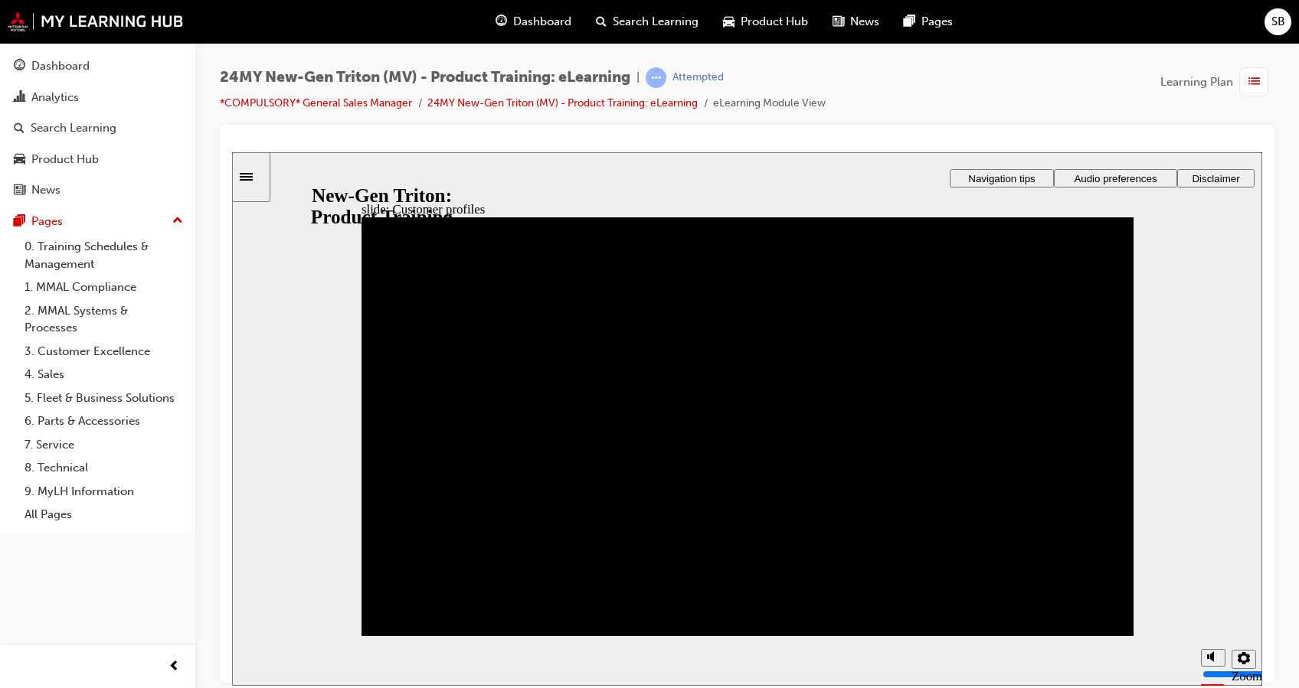
drag, startPoint x: 674, startPoint y: 499, endPoint x: 393, endPoint y: 344, distance: 321.1
drag, startPoint x: 686, startPoint y: 587, endPoint x: 783, endPoint y: 353, distance: 253.0
drag, startPoint x: 415, startPoint y: 524, endPoint x: 413, endPoint y: 439, distance: 85.0
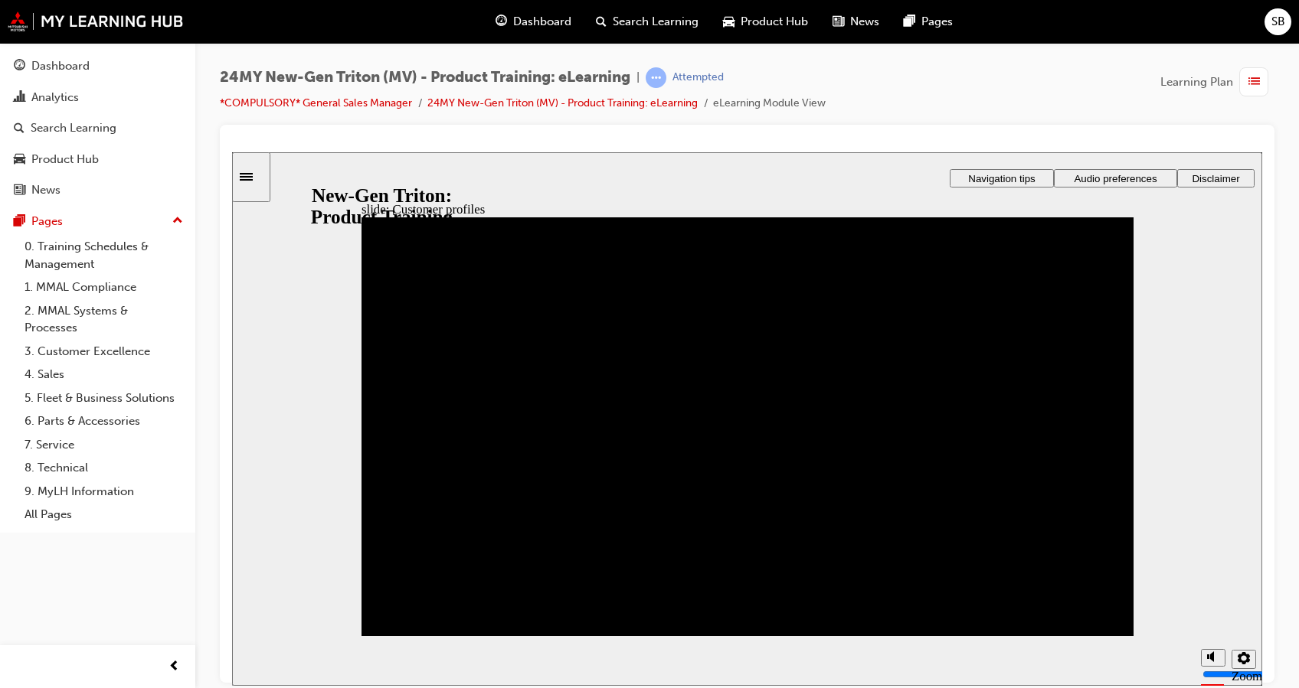
drag, startPoint x: 410, startPoint y: 573, endPoint x: 781, endPoint y: 423, distance: 399.5
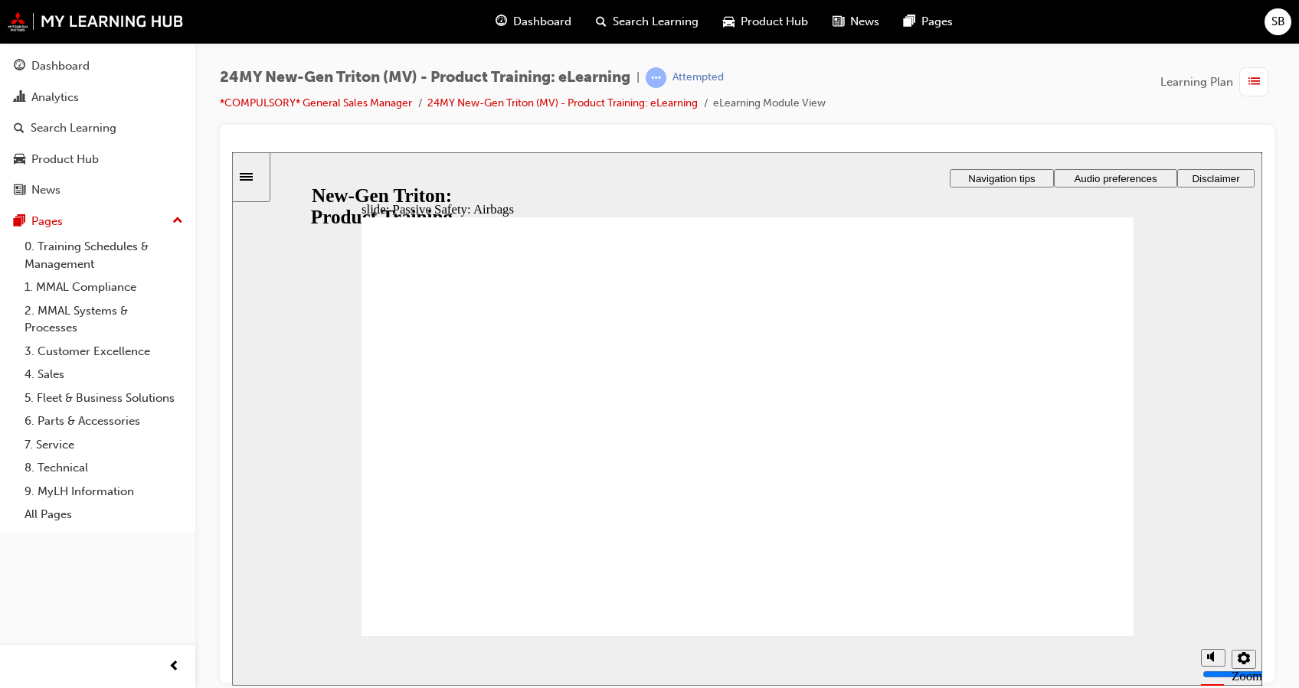
click at [1109, 640] on section "Playback Speed 2 1.75 1.5 1.25 0.75" at bounding box center [747, 661] width 1030 height 50
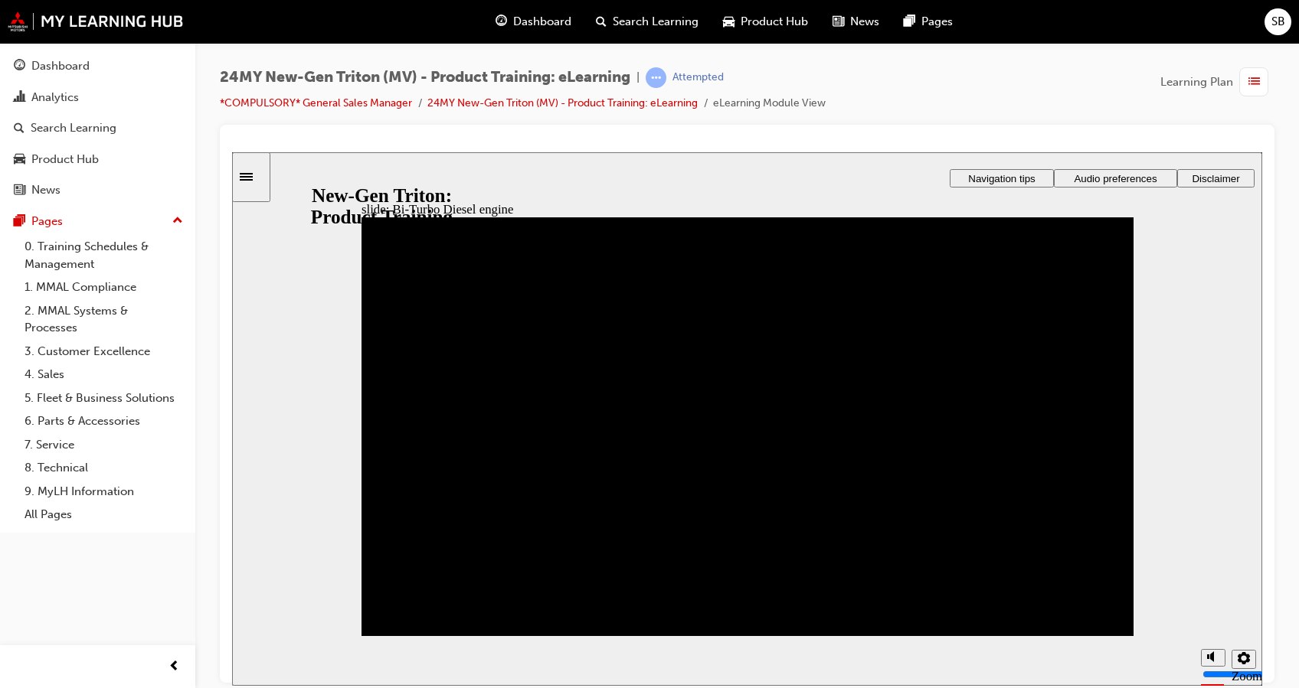
click at [1062, 616] on div "Click Next to continue. Back Back Back Next Next Next BiTurbo diesel engine Ne…" at bounding box center [747, 434] width 772 height 434
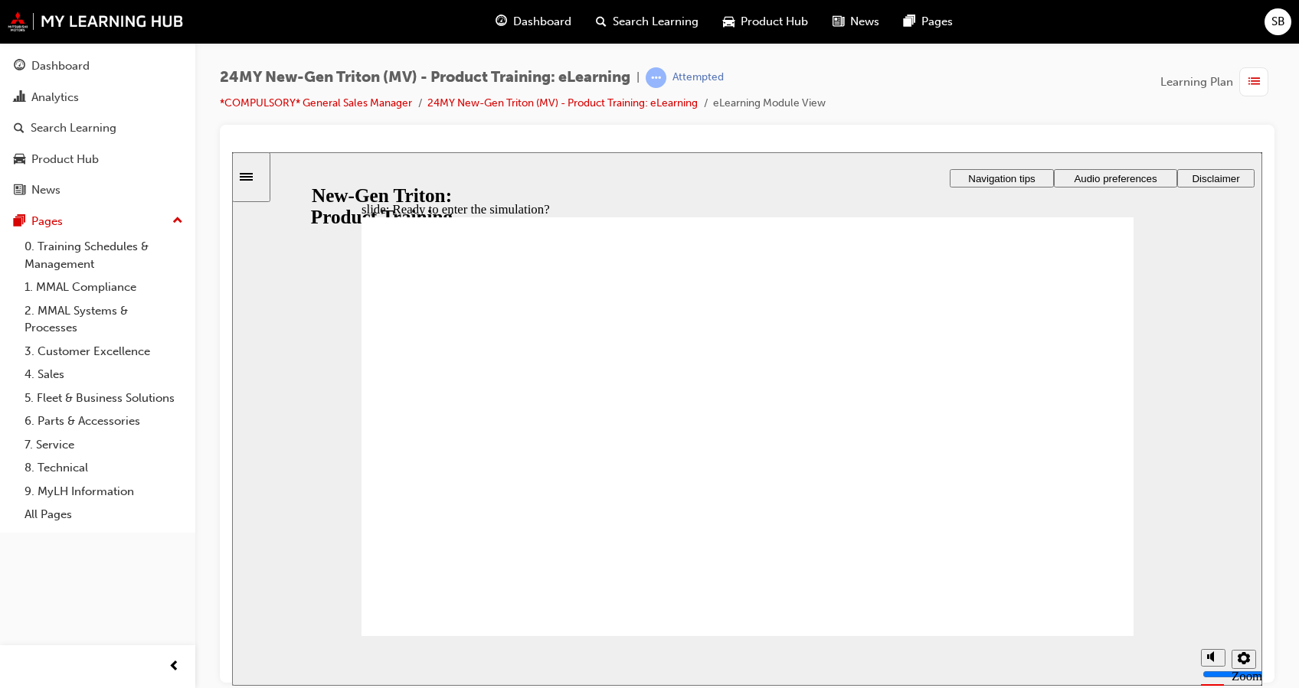
checkbox input "true"
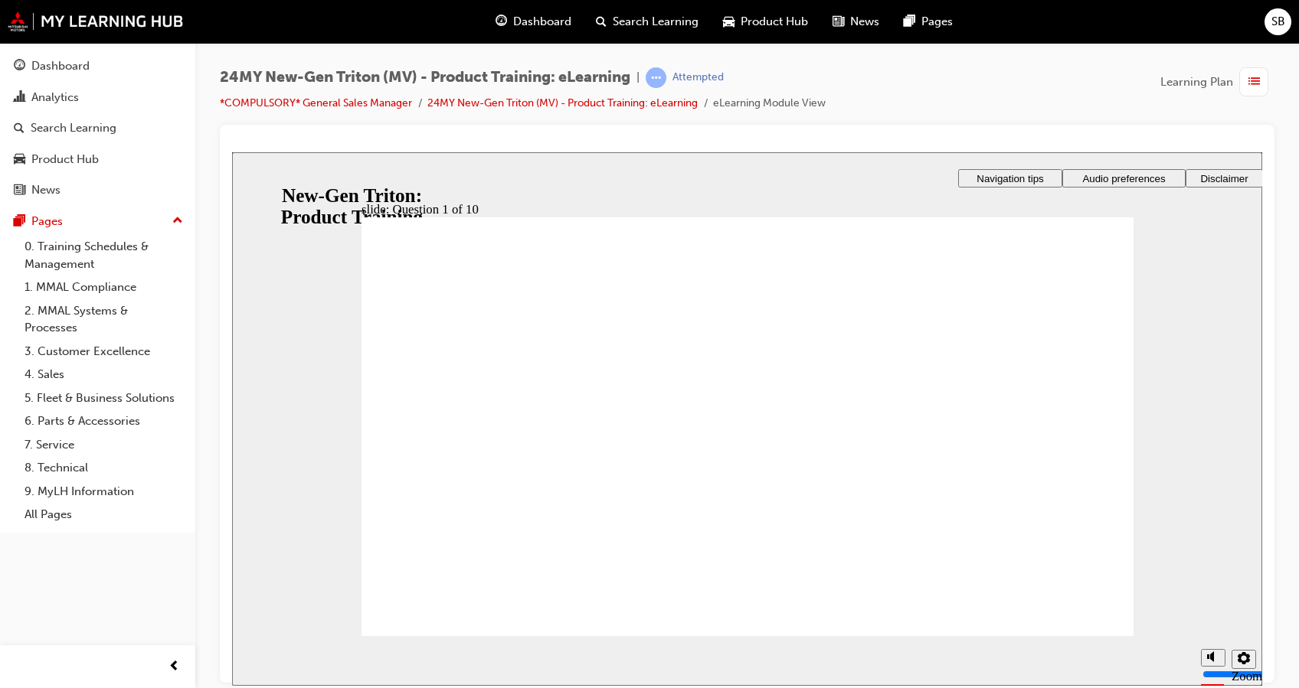
radio input "true"
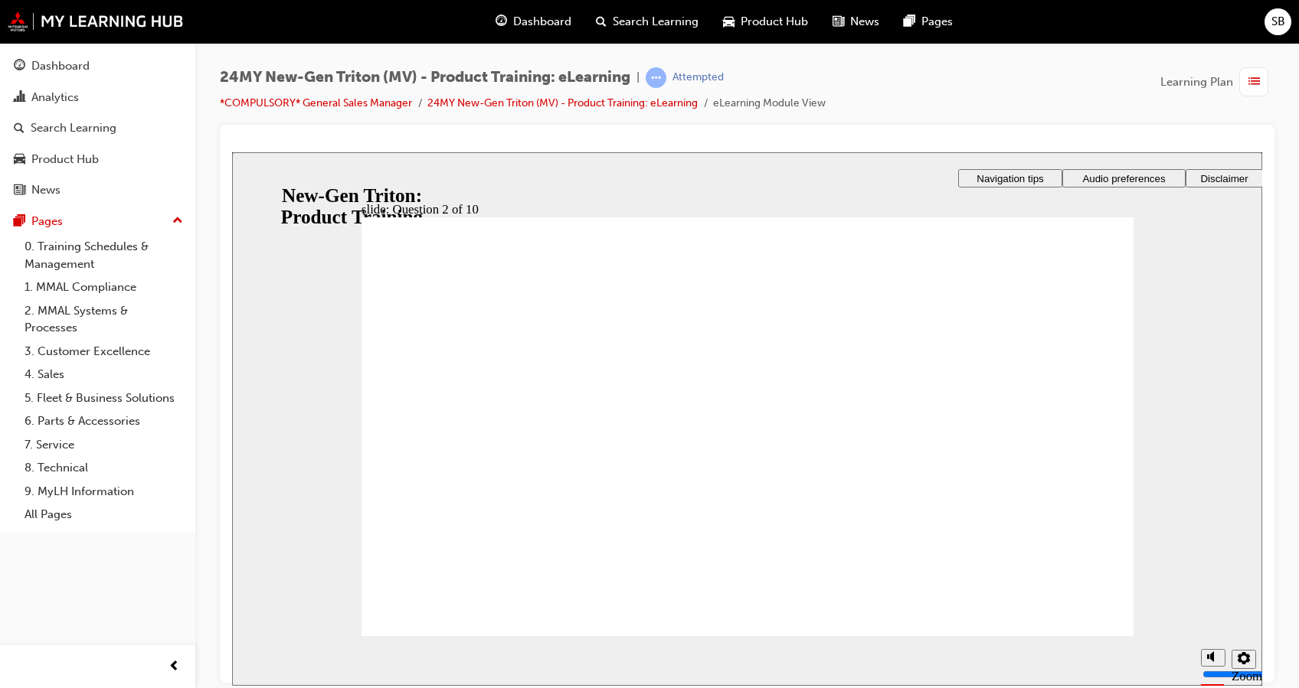
checkbox input "true"
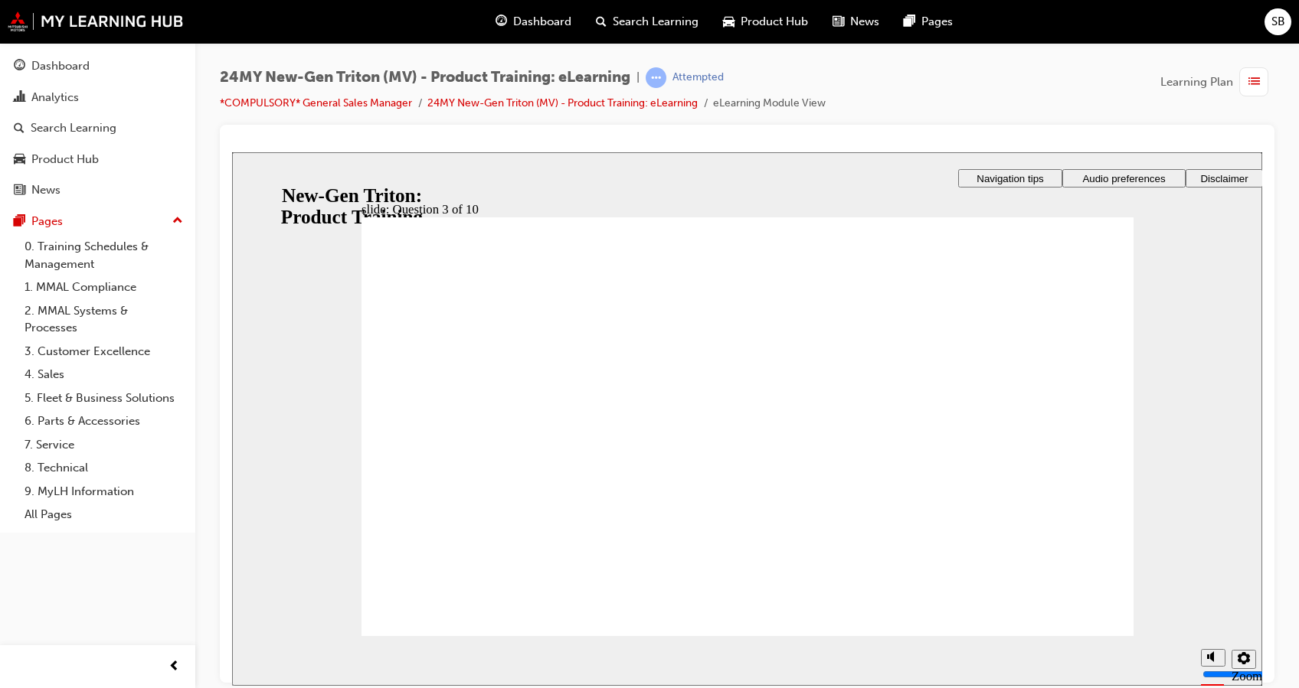
checkbox input "false"
checkbox input "true"
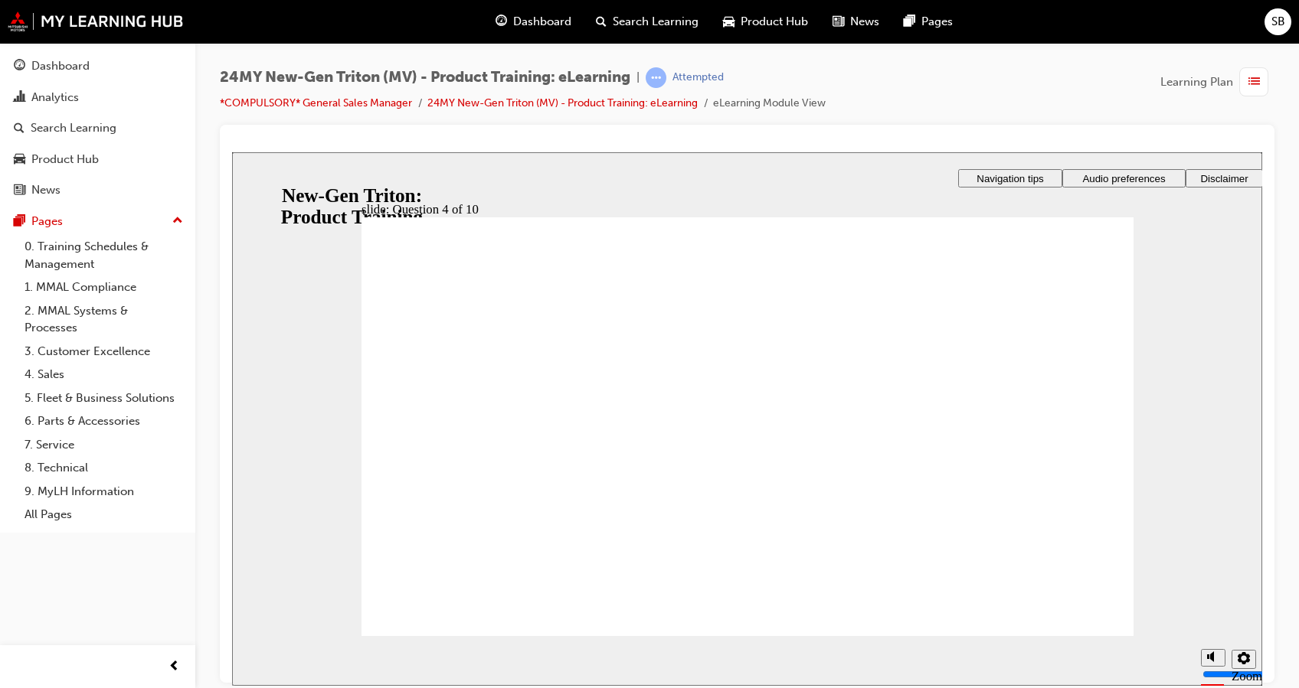
checkbox input "true"
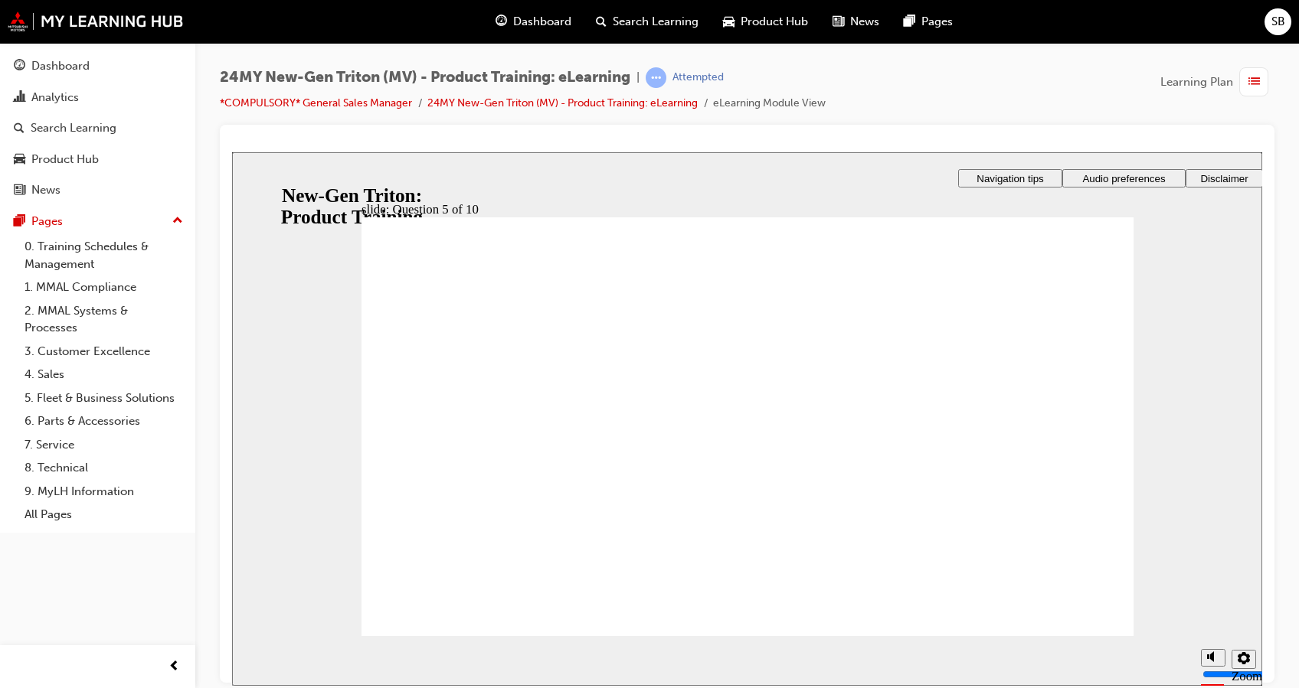
checkbox input "true"
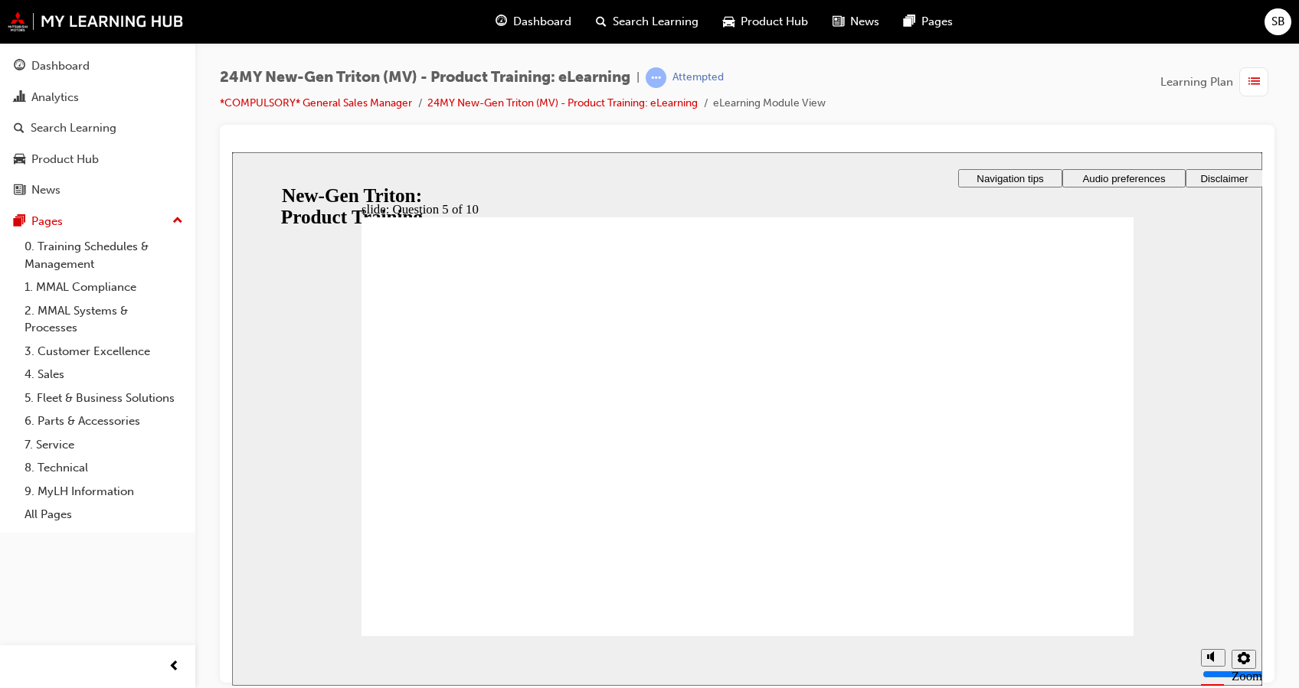
radio input "true"
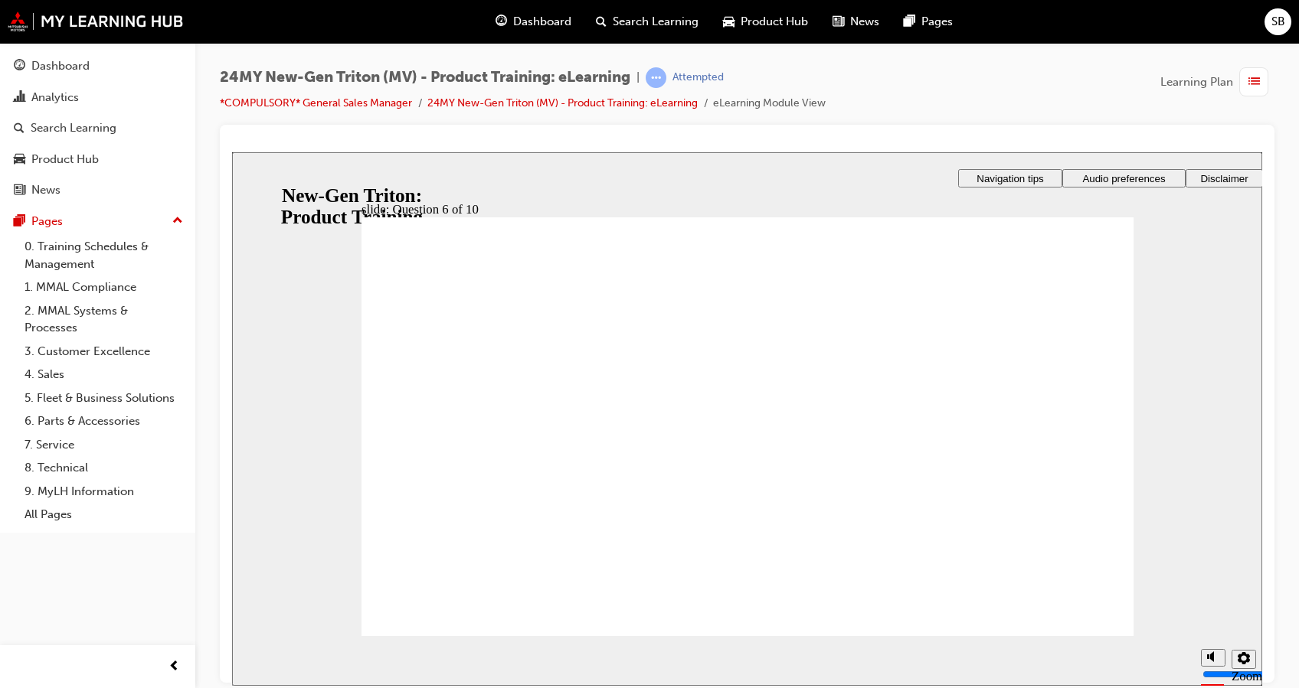
checkbox input "true"
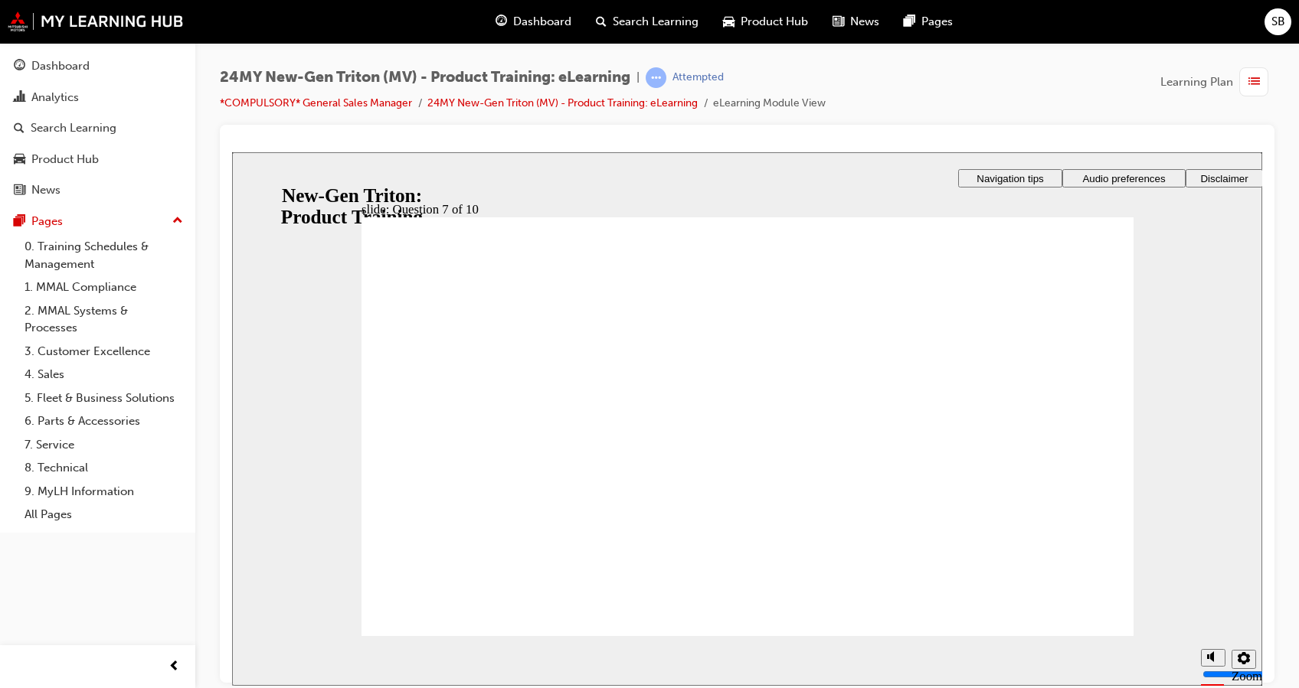
radio input "false"
radio input "true"
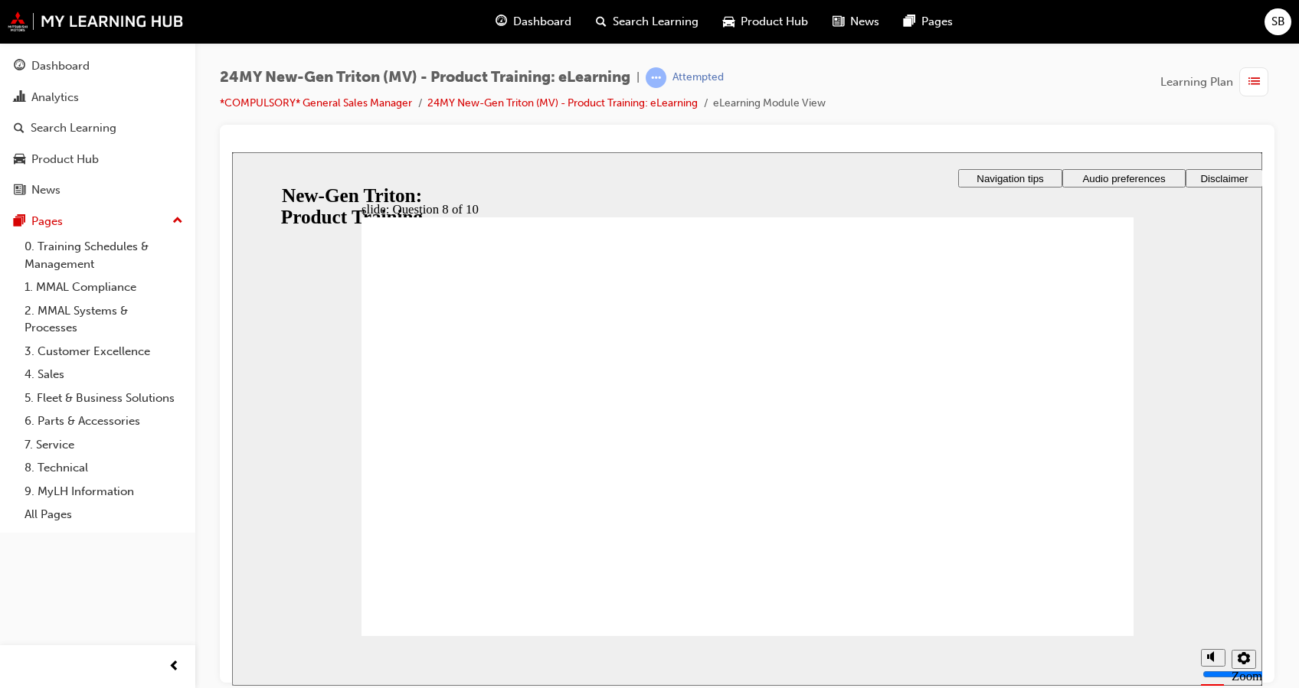
radio input "true"
radio input "false"
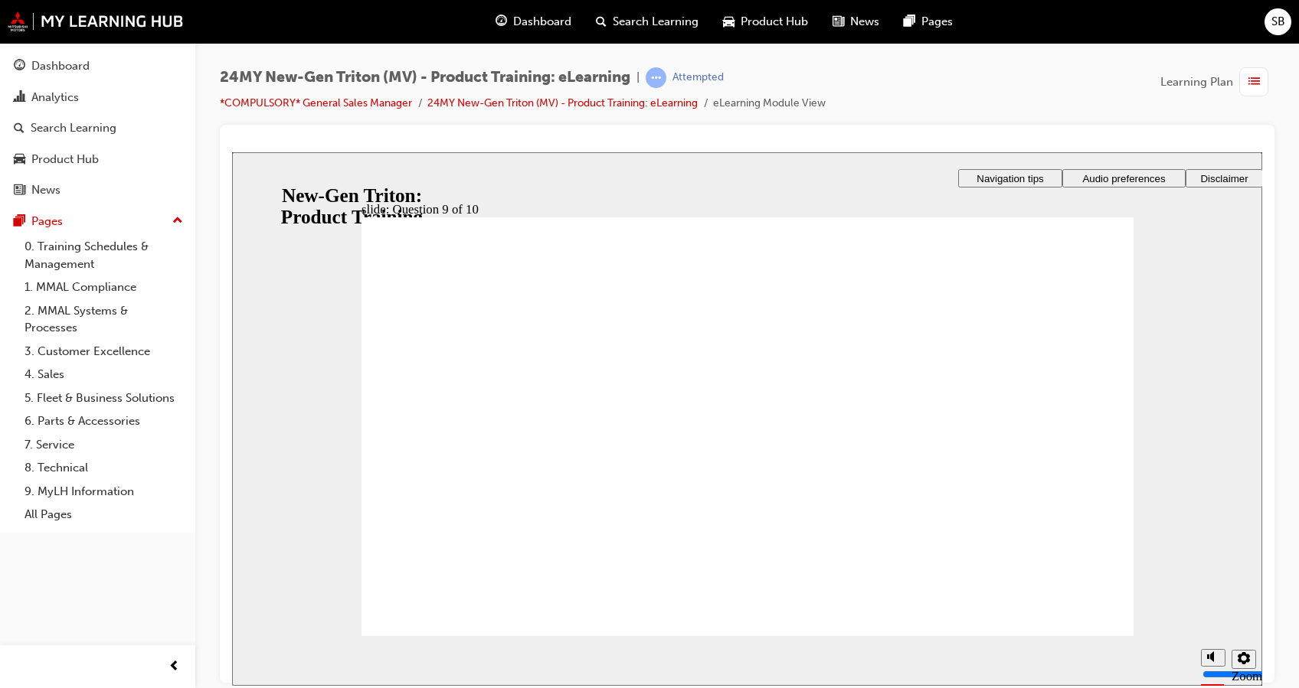
radio input "true"
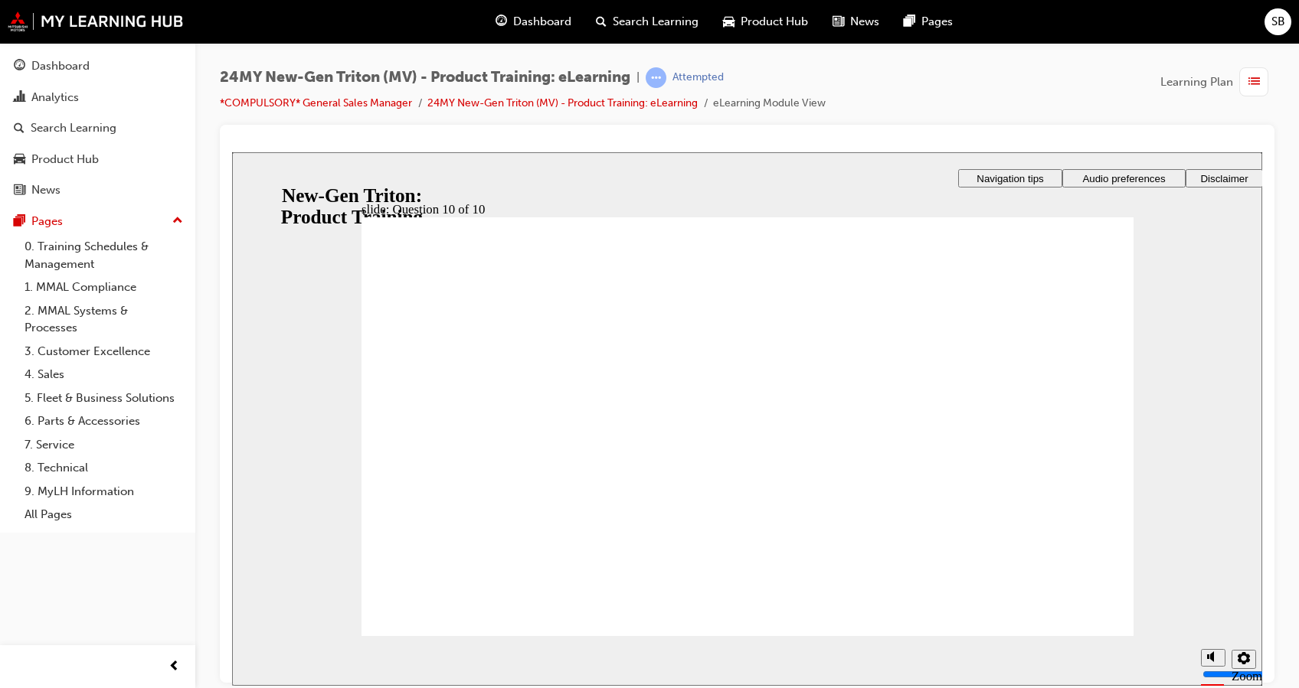
checkbox input "true"
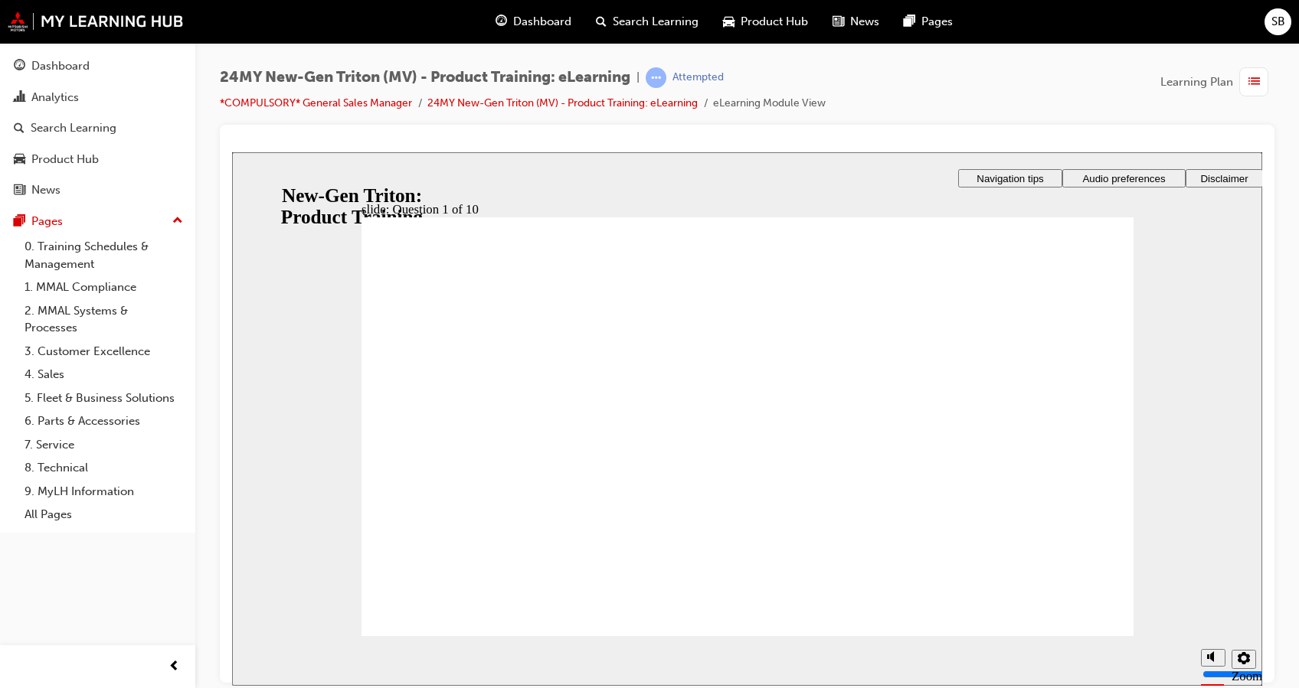
checkbox input "true"
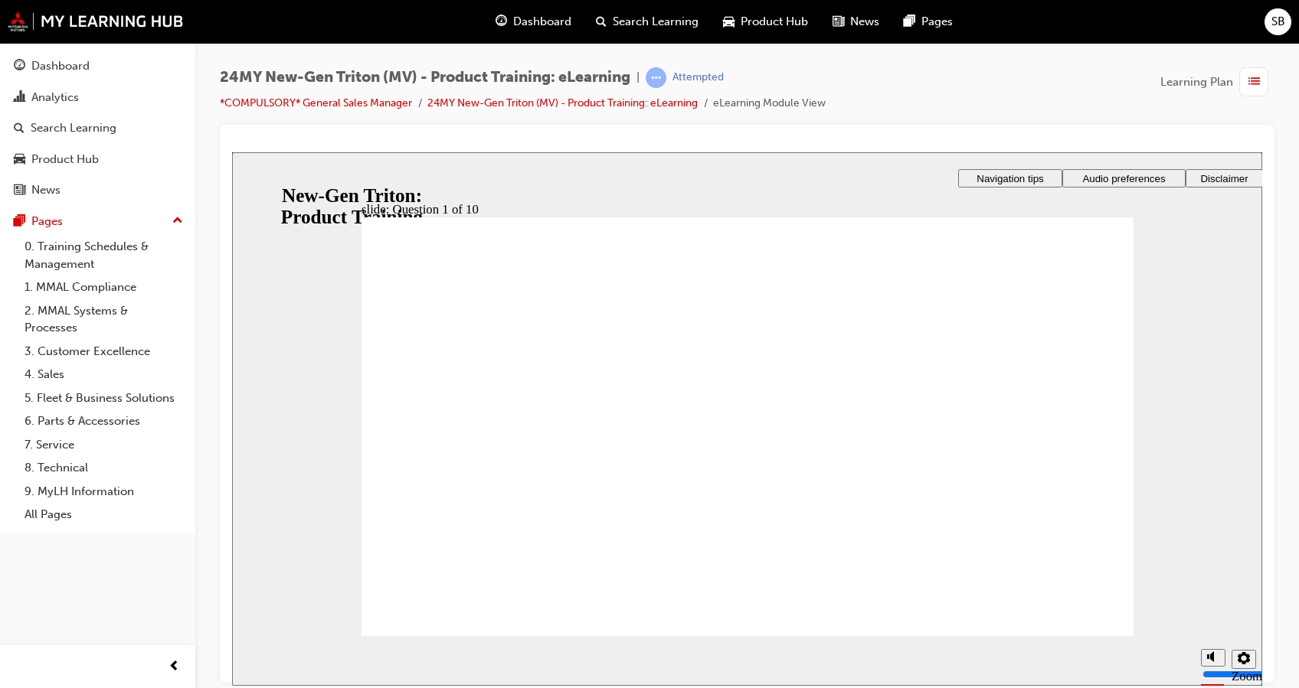
radio input "true"
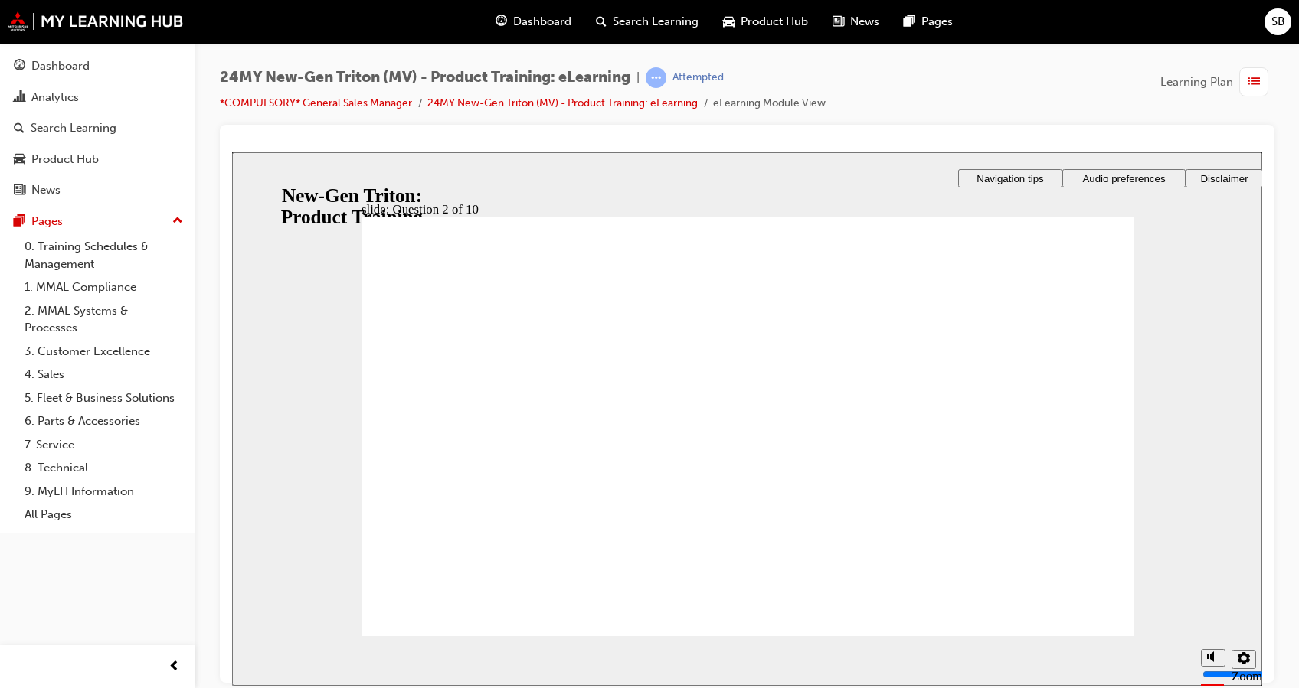
checkbox input "true"
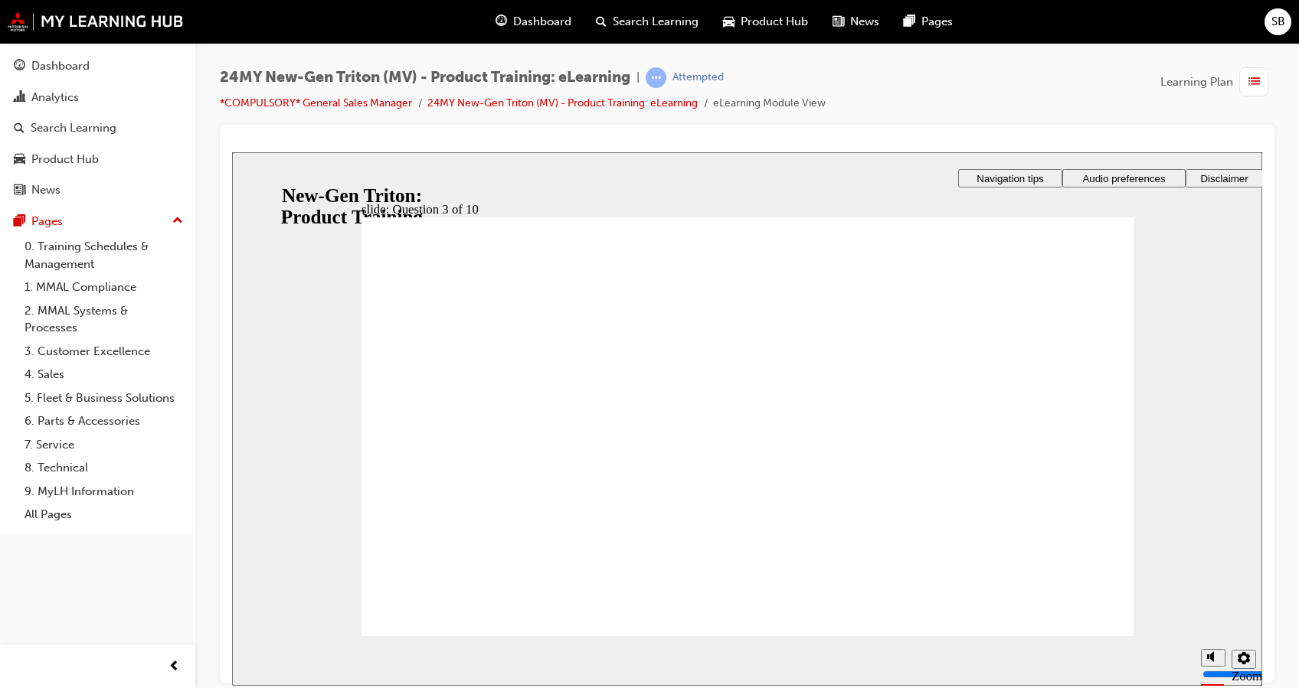
checkbox input "true"
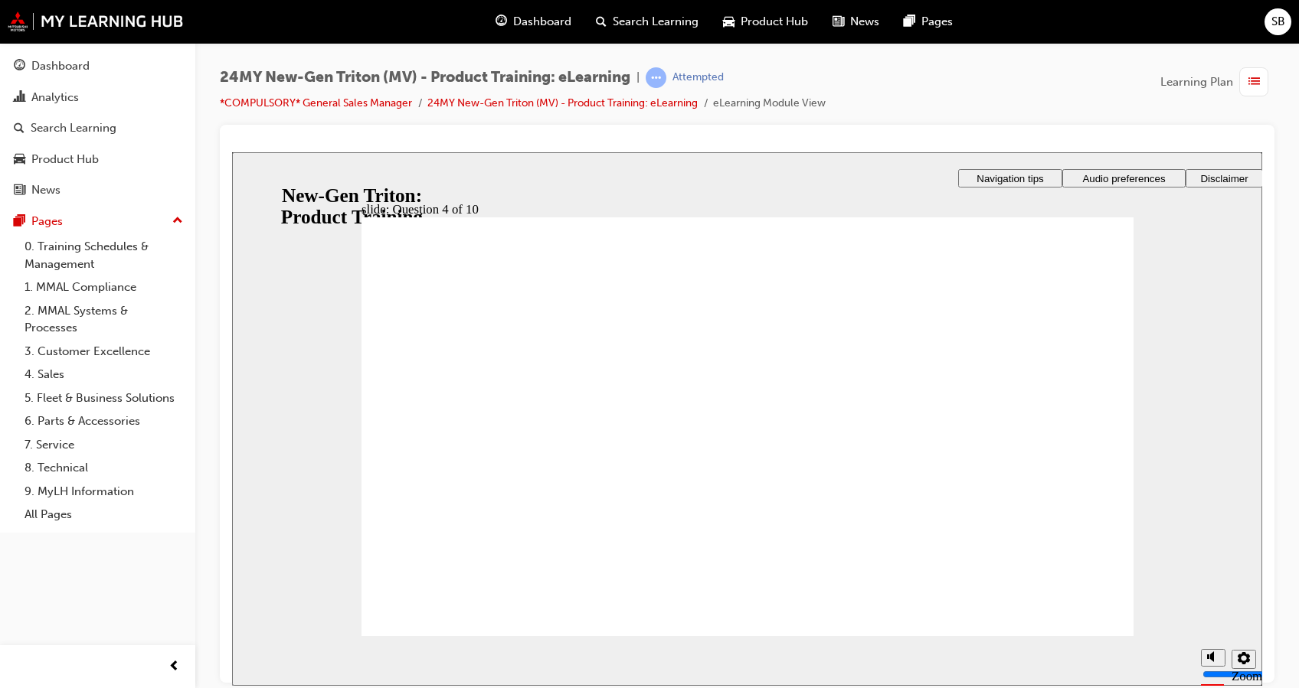
checkbox input "true"
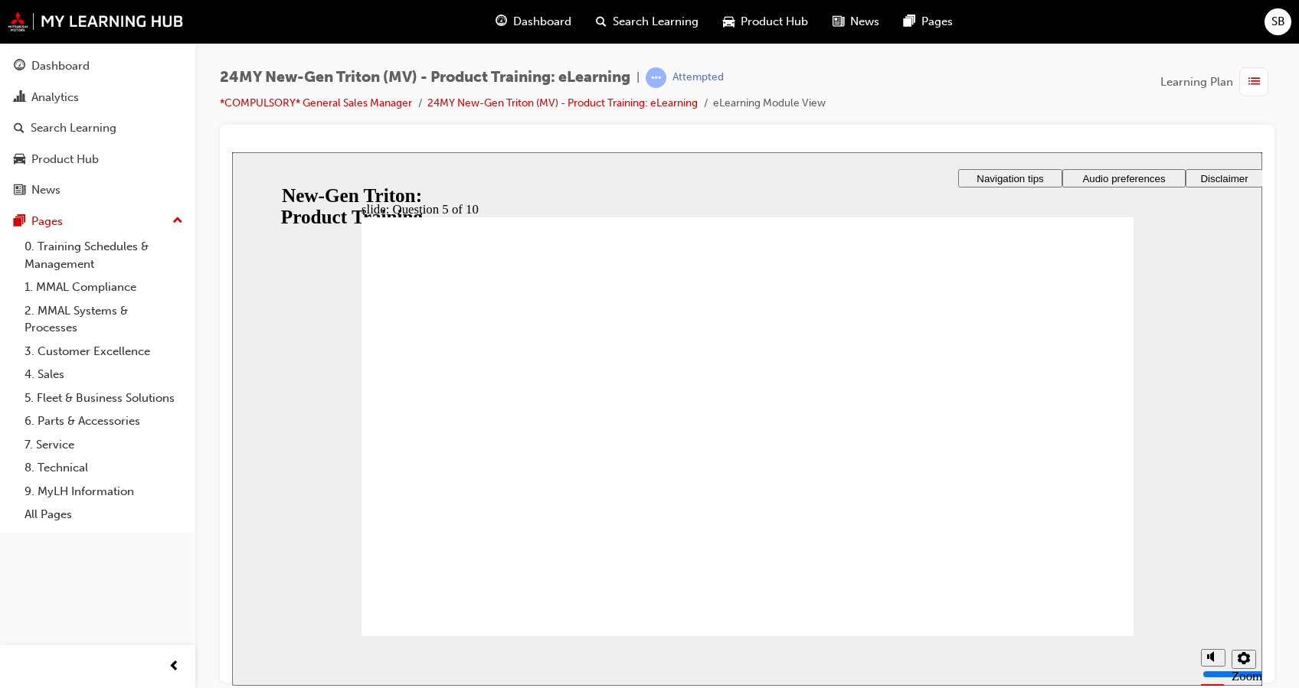
radio input "true"
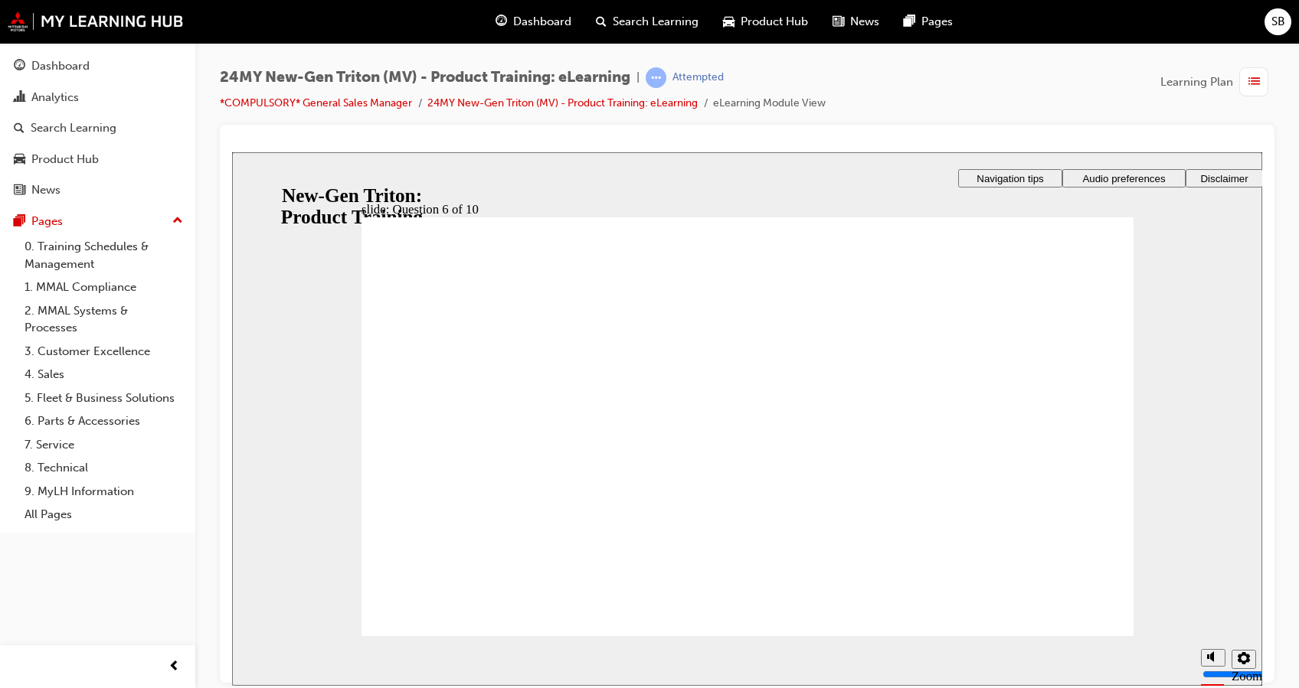
checkbox input "true"
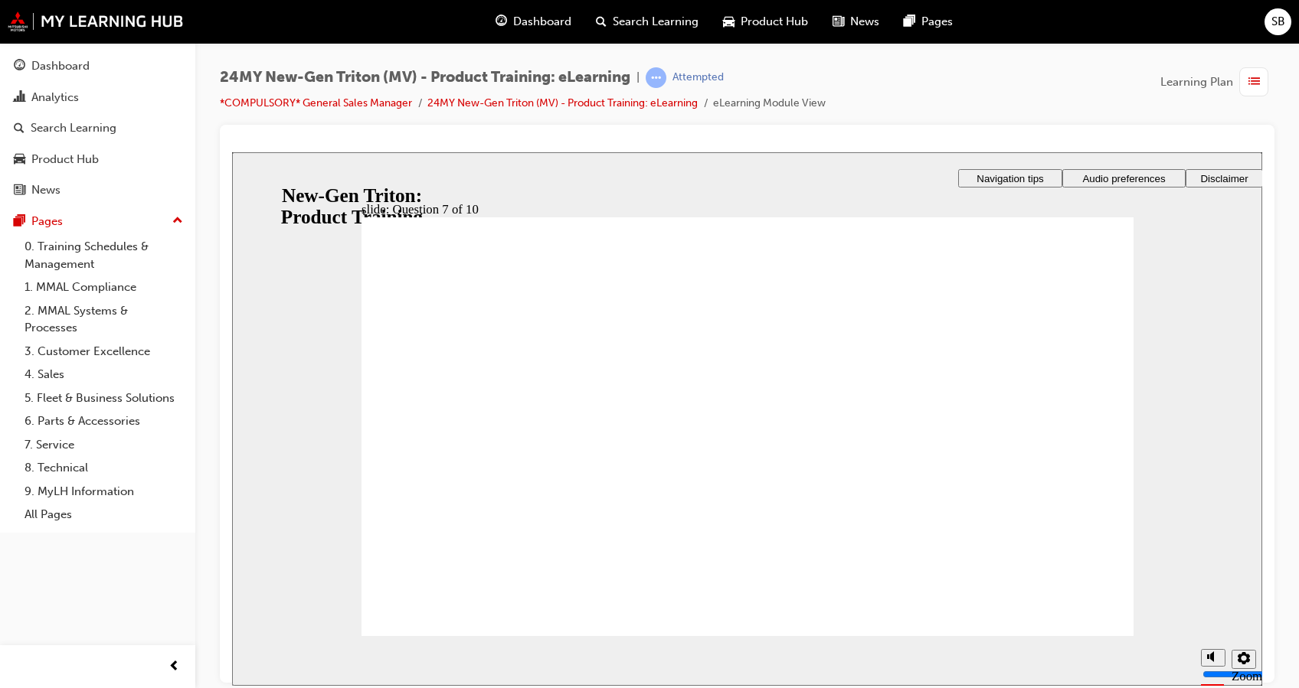
radio input "true"
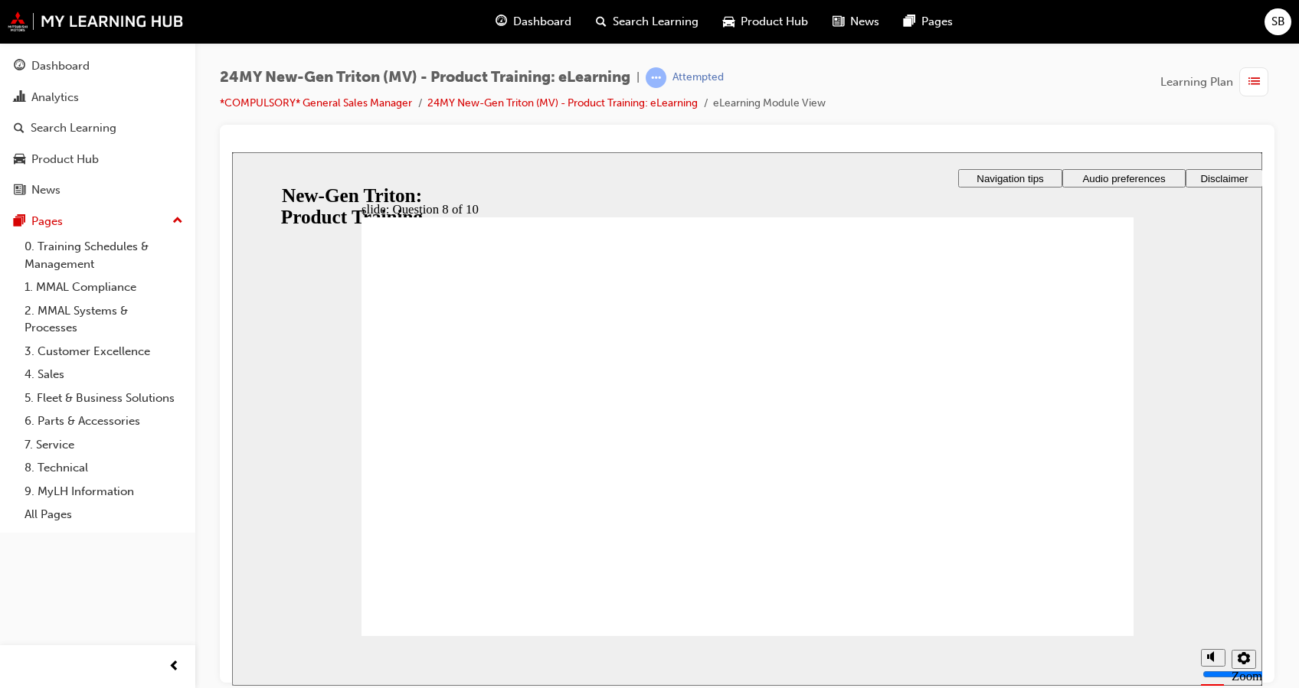
radio input "true"
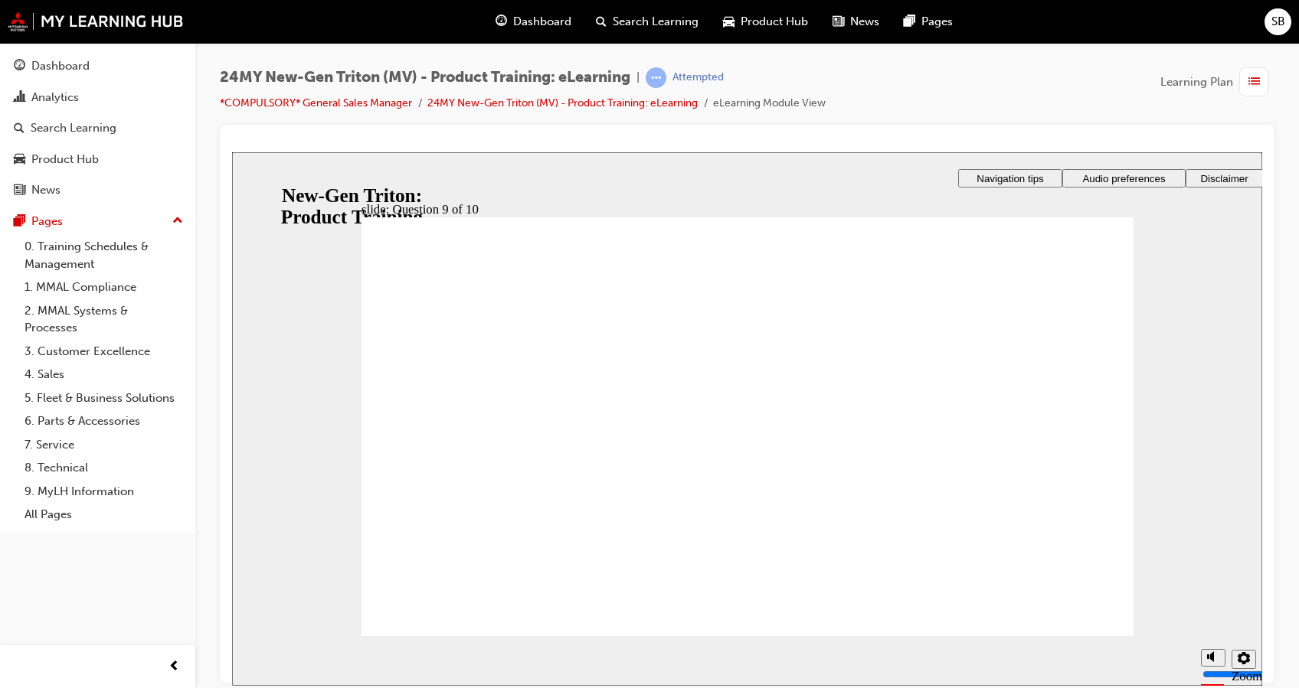
radio input "true"
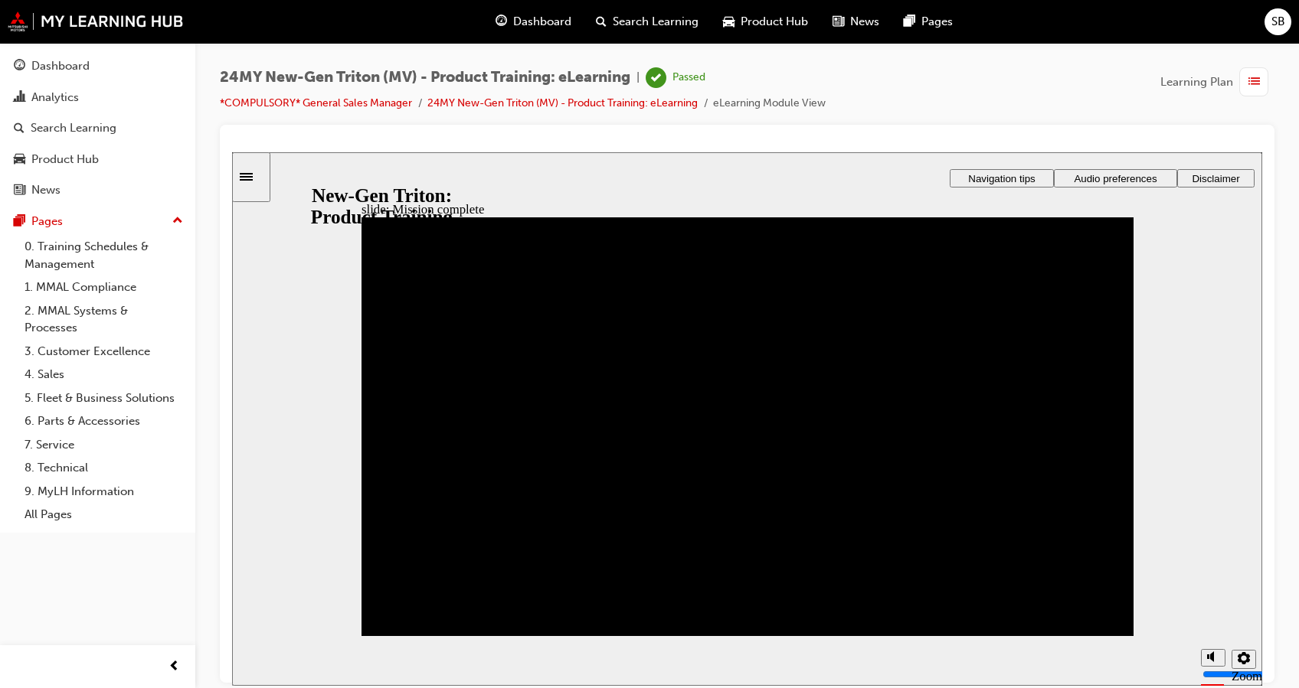
click at [1245, 74] on div "button" at bounding box center [1253, 81] width 29 height 29
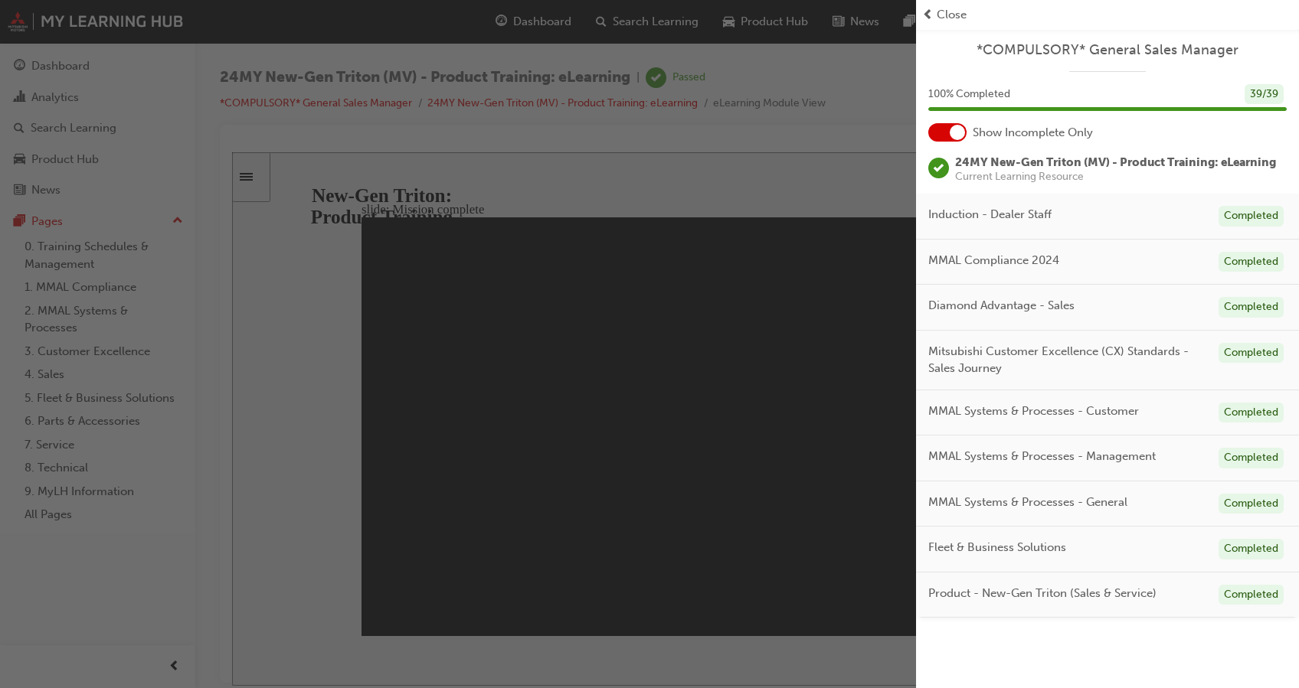
click at [942, 10] on span "Close" at bounding box center [951, 15] width 30 height 18
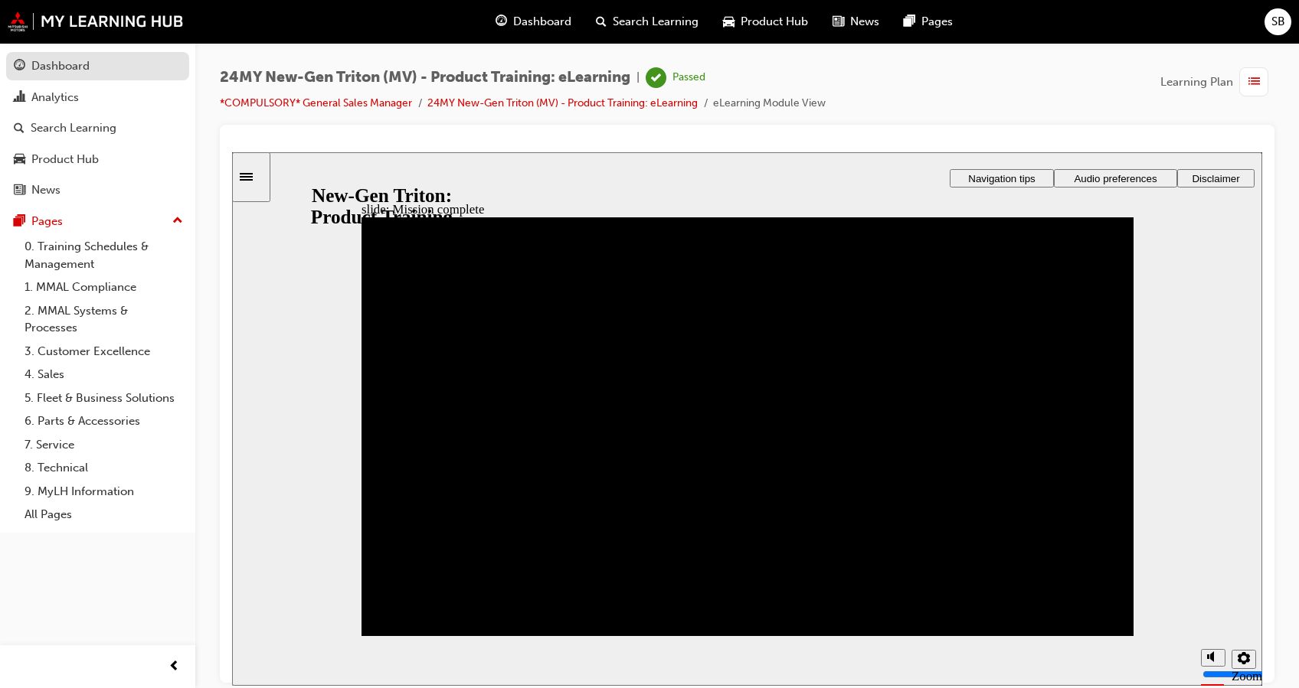
click at [83, 65] on div "Dashboard" at bounding box center [60, 66] width 58 height 18
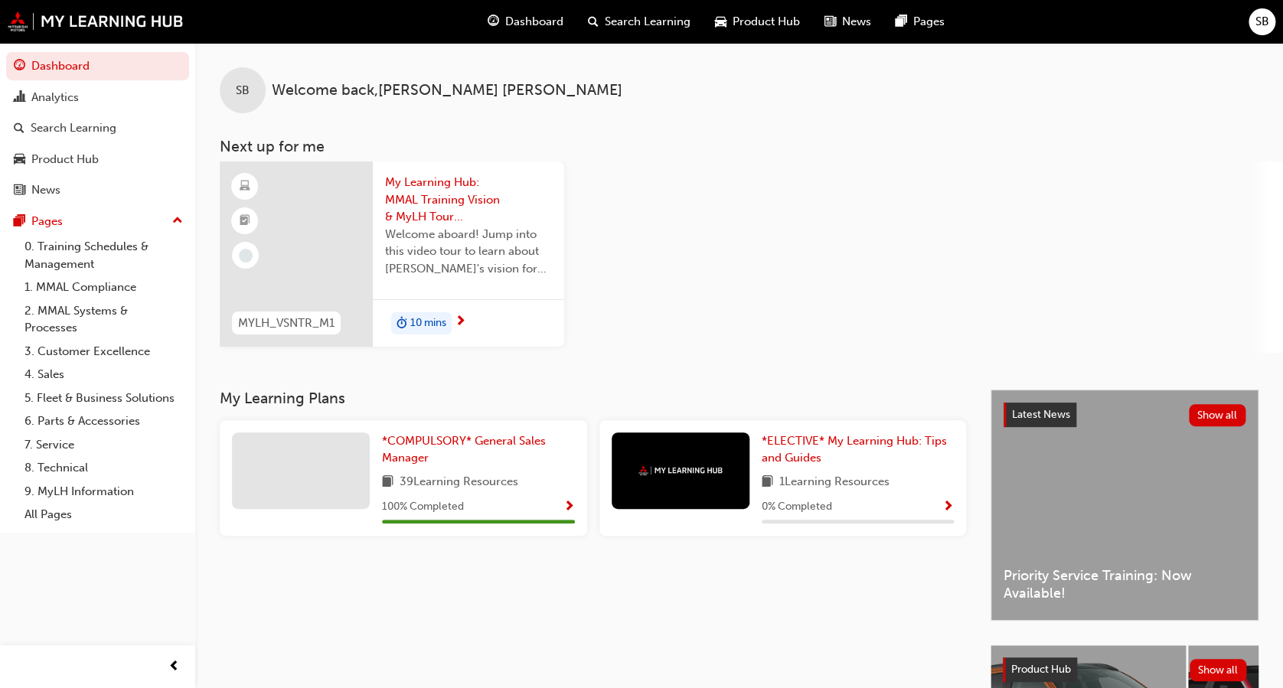
click at [946, 505] on span "Show Progress" at bounding box center [948, 508] width 11 height 14
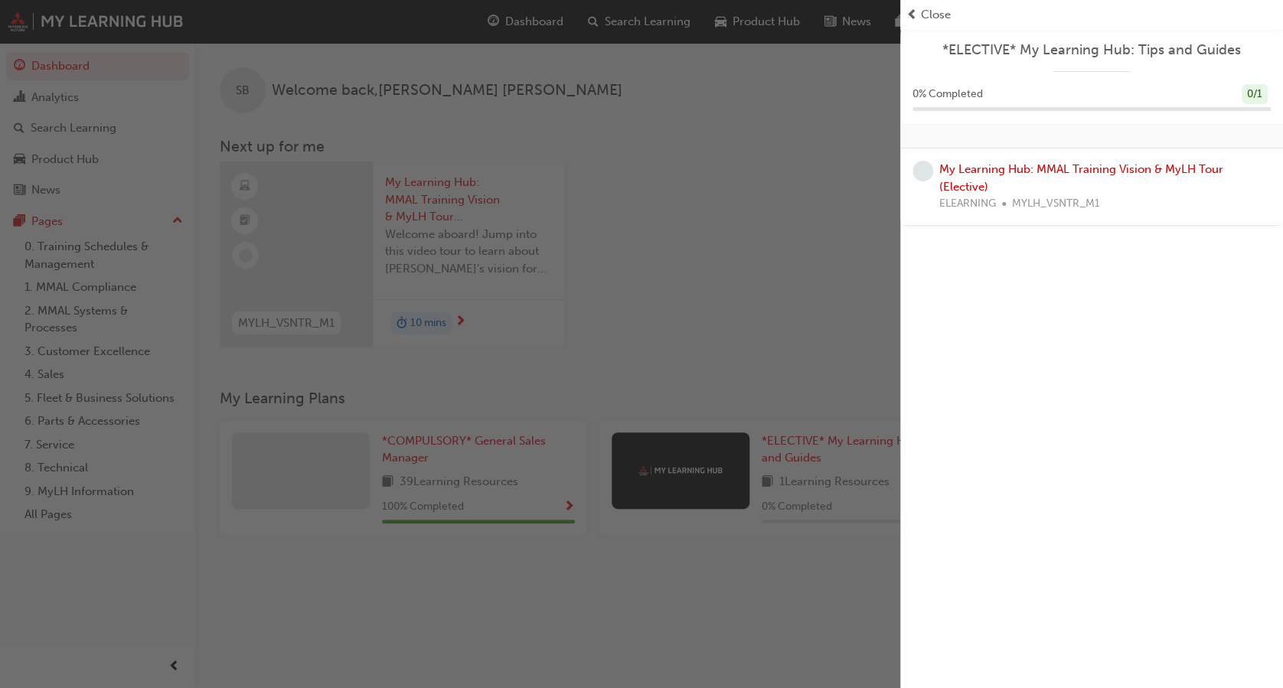
click at [870, 270] on div "button" at bounding box center [450, 344] width 900 height 688
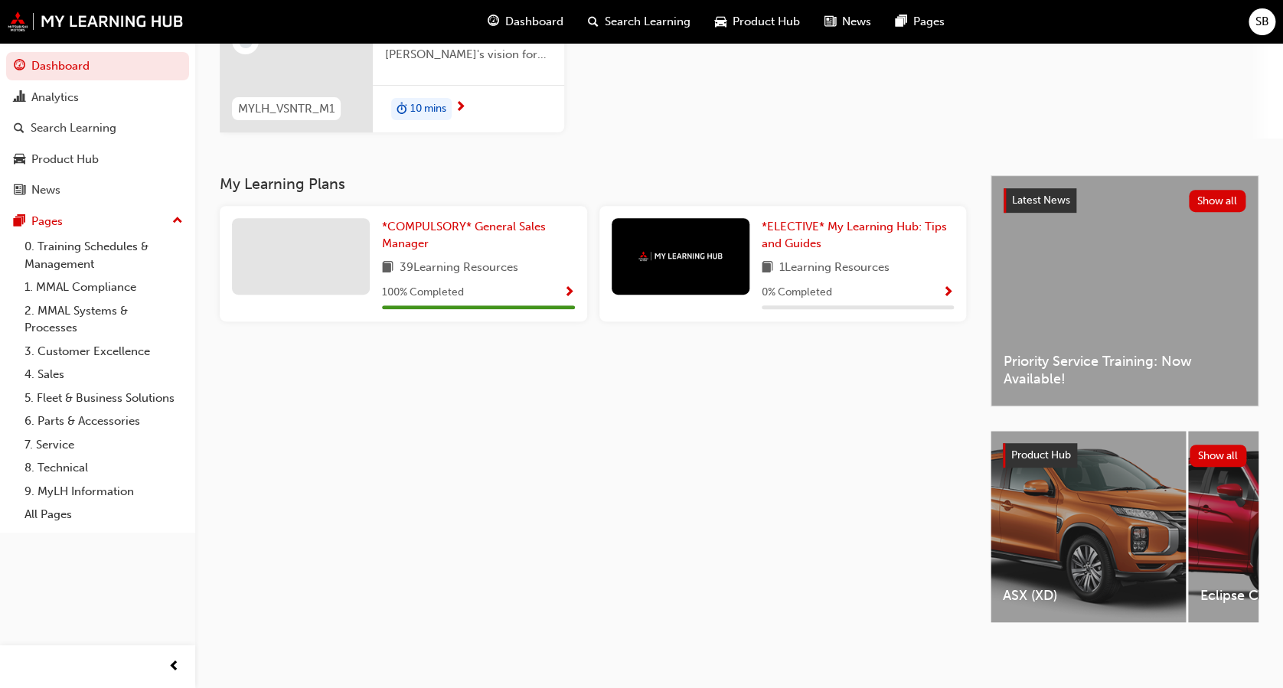
scroll to position [215, 0]
click at [1047, 449] on span "Product Hub" at bounding box center [1041, 455] width 60 height 13
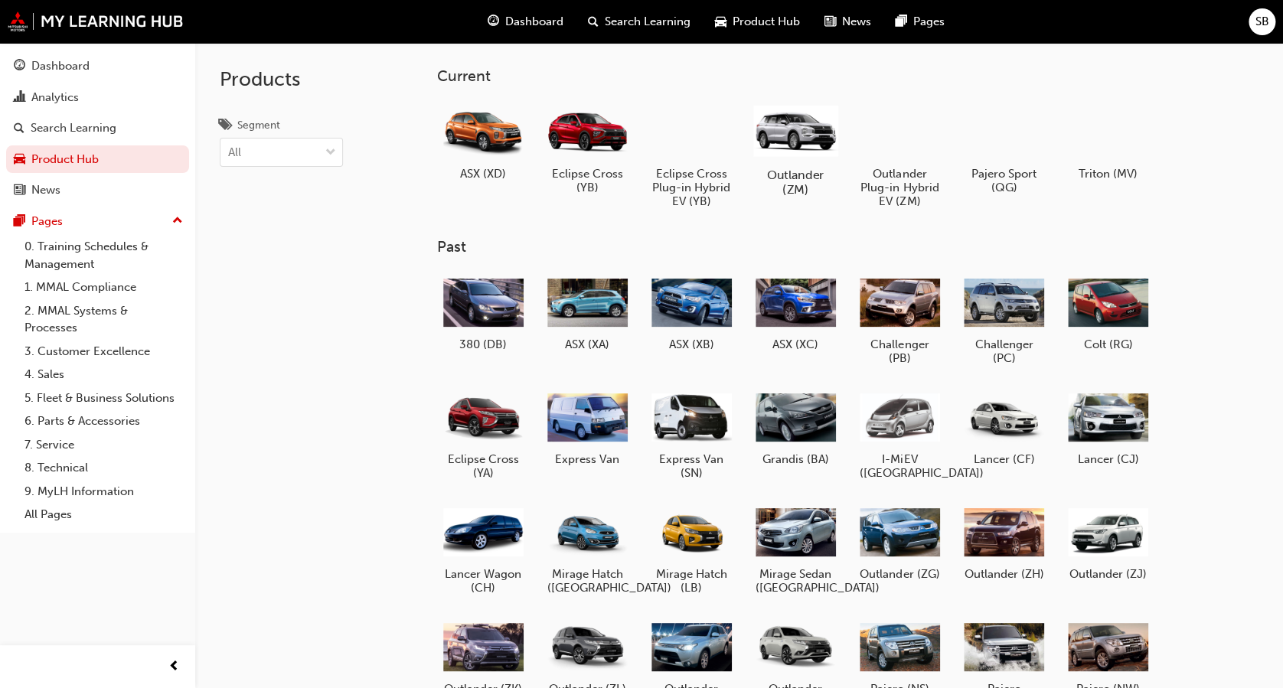
click at [801, 182] on h5 "Outlander (ZM)" at bounding box center [795, 182] width 85 height 29
click at [95, 61] on div "Dashboard" at bounding box center [98, 66] width 168 height 19
